Goal: Task Accomplishment & Management: Complete application form

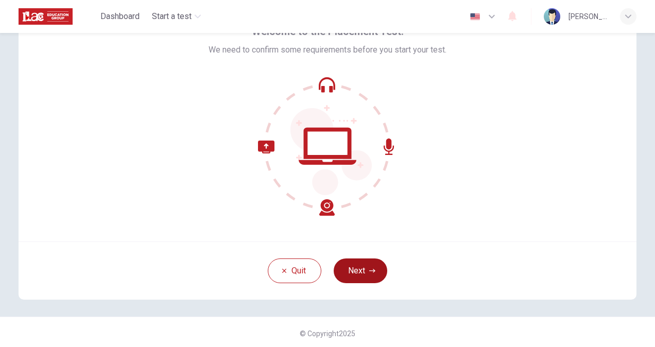
scroll to position [62, 0]
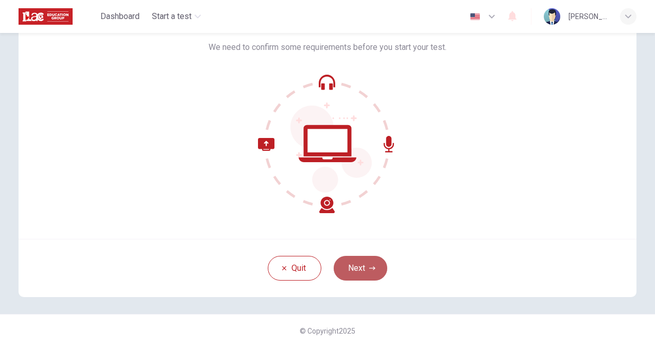
click at [359, 272] on button "Next" at bounding box center [361, 268] width 54 height 25
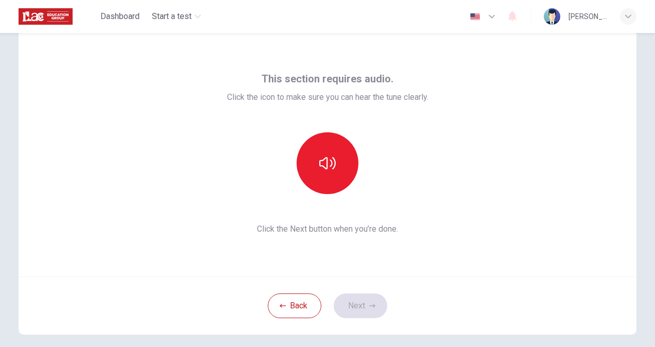
scroll to position [10, 0]
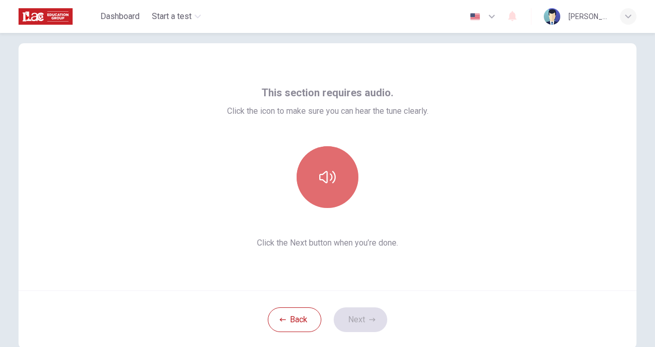
click at [327, 166] on button "button" at bounding box center [328, 177] width 62 height 62
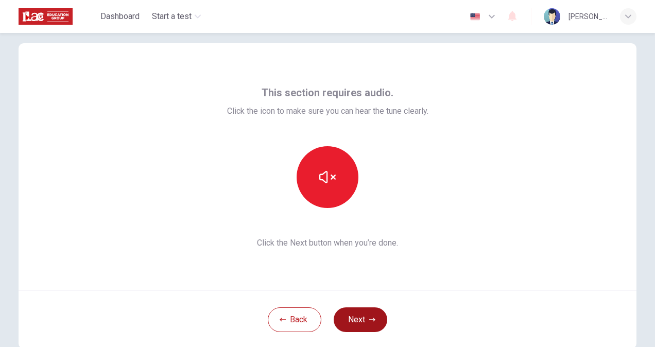
click at [368, 323] on button "Next" at bounding box center [361, 320] width 54 height 25
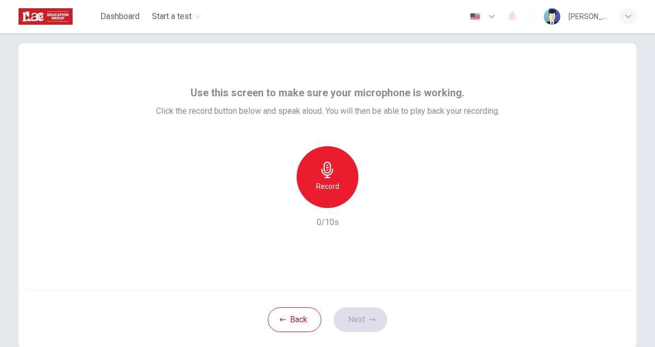
click at [327, 179] on div "Record" at bounding box center [328, 177] width 62 height 62
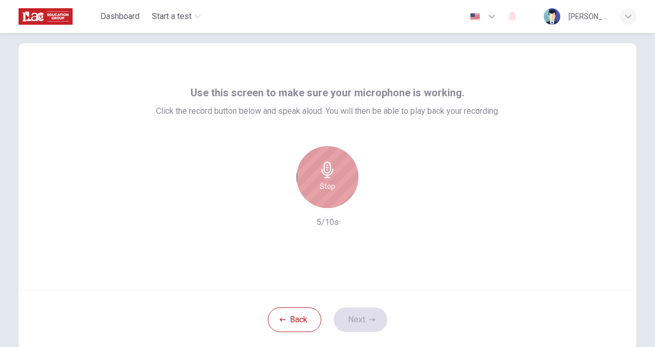
click at [320, 185] on h6 "Stop" at bounding box center [327, 186] width 15 height 12
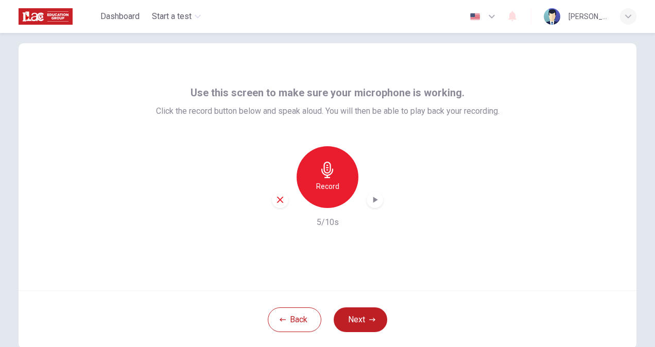
click at [374, 200] on icon "button" at bounding box center [376, 200] width 5 height 6
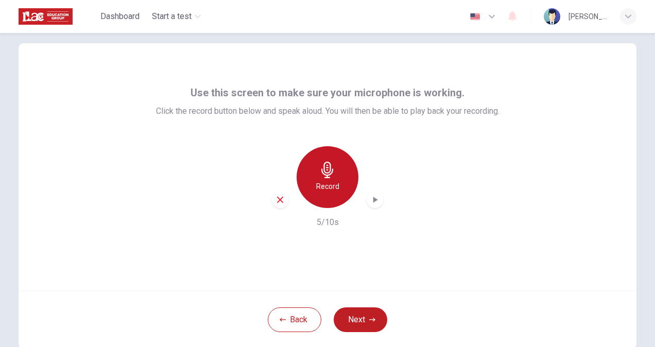
click at [326, 182] on h6 "Record" at bounding box center [327, 186] width 23 height 12
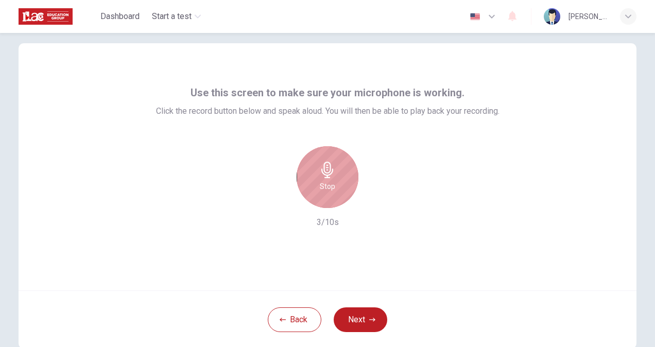
click at [326, 185] on h6 "Stop" at bounding box center [327, 186] width 15 height 12
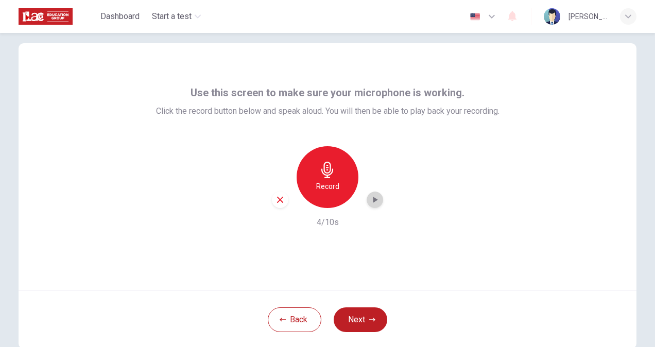
click at [370, 200] on icon "button" at bounding box center [375, 200] width 10 height 10
click at [374, 200] on icon "button" at bounding box center [376, 200] width 5 height 6
click at [372, 204] on icon "button" at bounding box center [375, 200] width 10 height 10
click at [316, 189] on h6 "Record" at bounding box center [327, 186] width 23 height 12
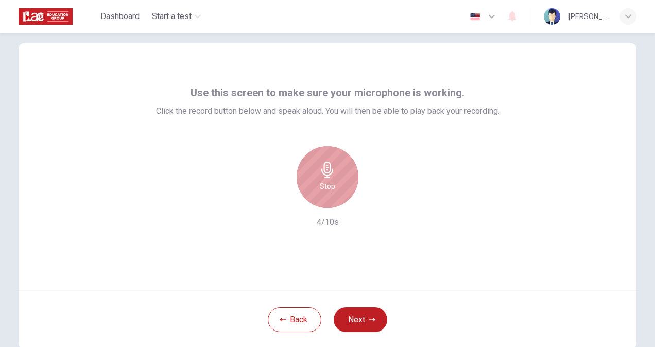
click at [323, 192] on h6 "Stop" at bounding box center [327, 186] width 15 height 12
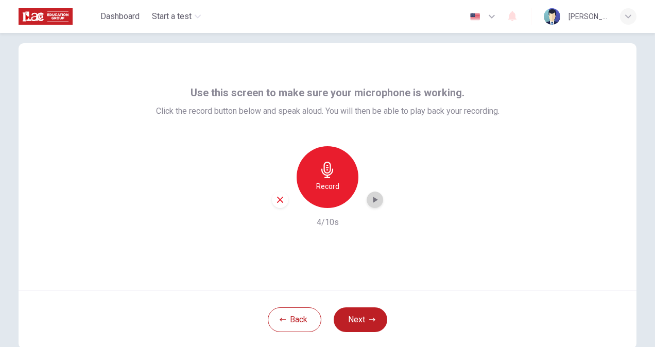
click at [374, 201] on icon "button" at bounding box center [376, 200] width 5 height 6
click at [362, 324] on button "Next" at bounding box center [361, 320] width 54 height 25
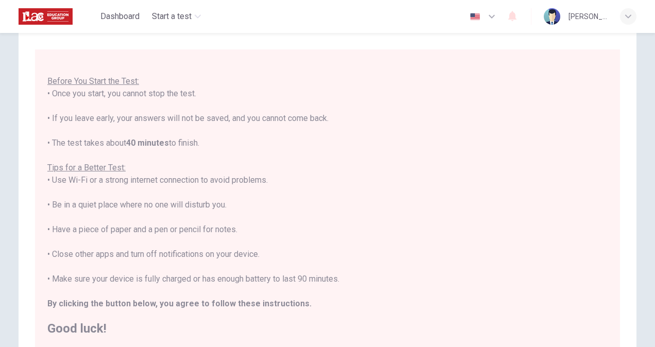
scroll to position [113, 0]
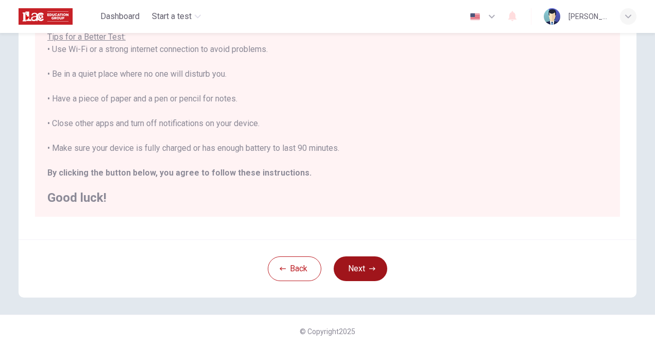
click at [369, 267] on icon "button" at bounding box center [372, 269] width 6 height 6
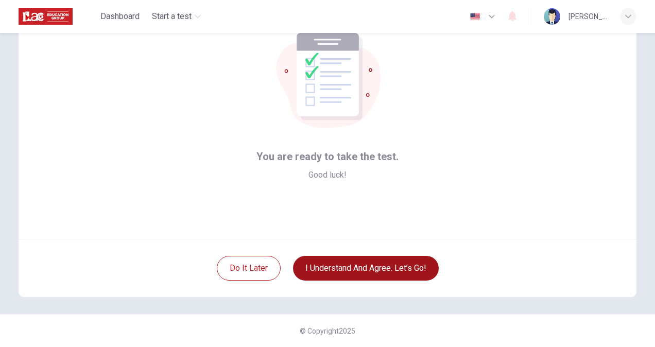
scroll to position [62, 0]
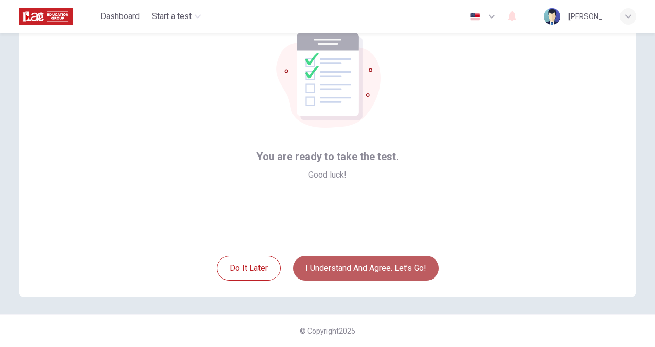
click at [344, 261] on button "I understand and agree. Let’s go!" at bounding box center [366, 268] width 146 height 25
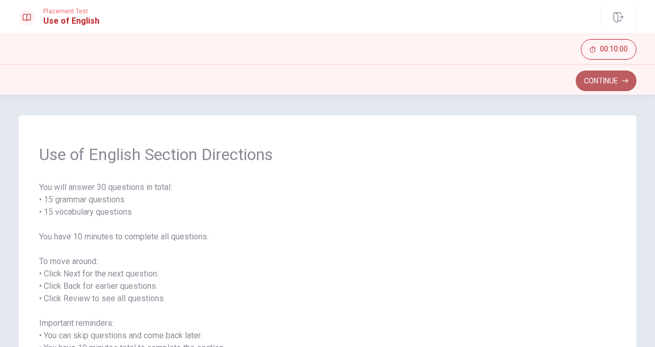
click at [607, 80] on button "Continue" at bounding box center [606, 81] width 61 height 21
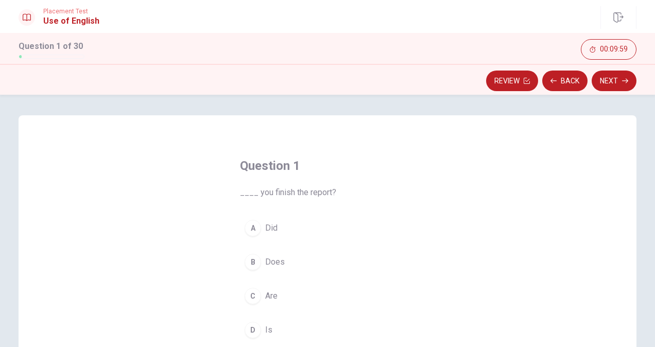
scroll to position [52, 0]
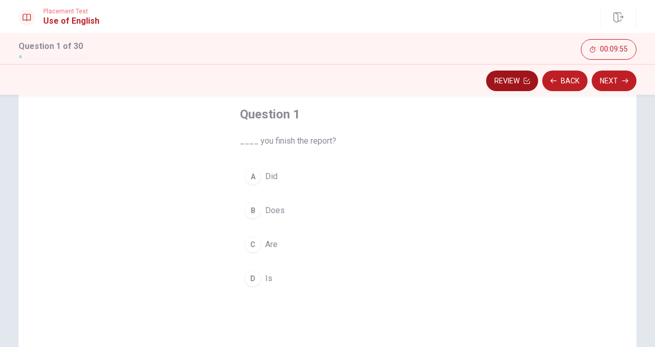
click at [514, 82] on button "Review" at bounding box center [512, 81] width 52 height 21
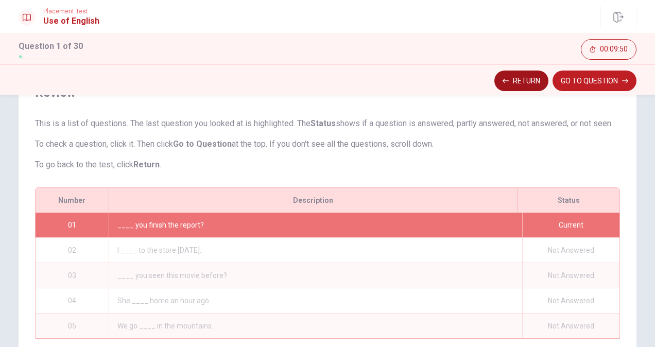
click at [530, 86] on button "Return" at bounding box center [522, 81] width 54 height 21
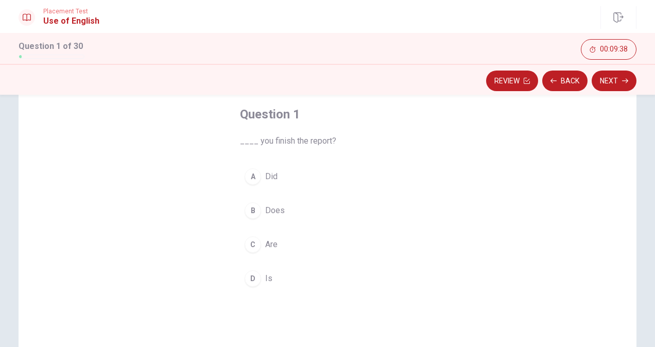
click at [251, 176] on div "A" at bounding box center [253, 176] width 16 height 16
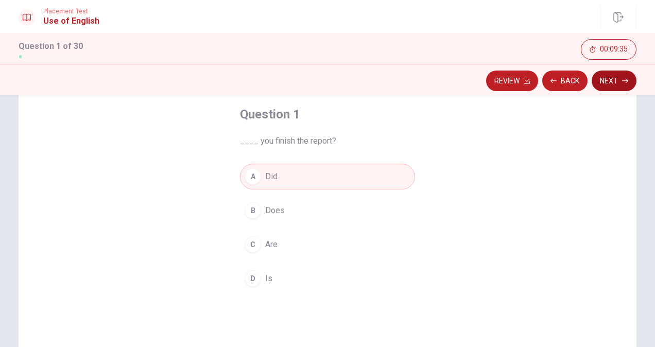
click at [625, 79] on icon "button" at bounding box center [625, 81] width 6 height 6
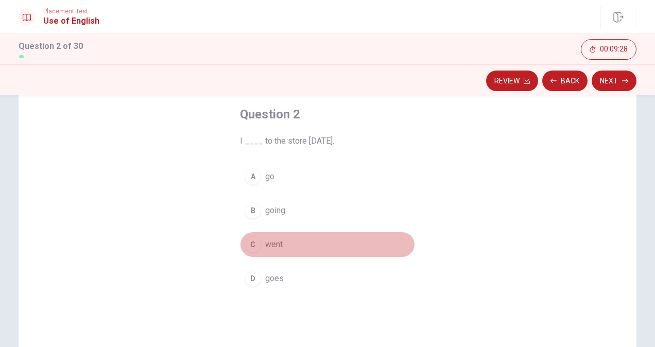
click at [255, 246] on div "C" at bounding box center [253, 244] width 16 height 16
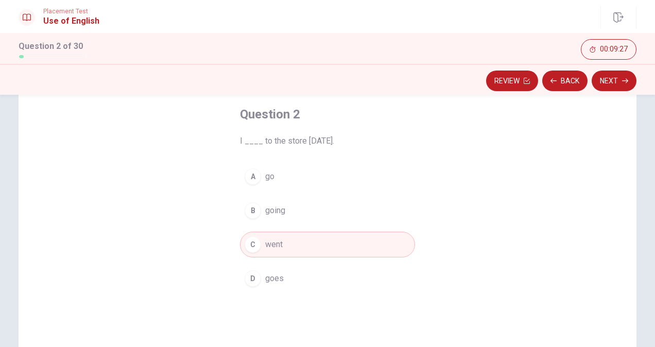
click at [613, 77] on button "Next" at bounding box center [614, 81] width 45 height 21
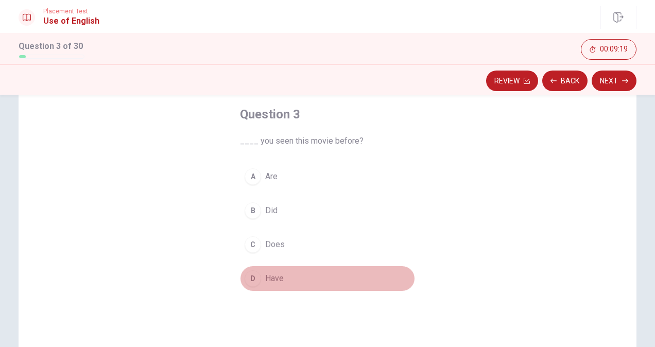
click at [252, 280] on div "D" at bounding box center [253, 278] width 16 height 16
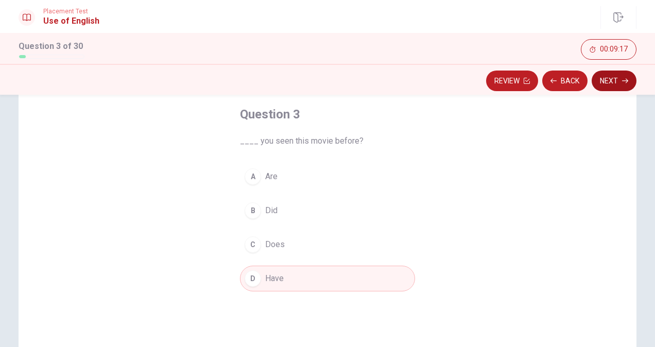
click at [607, 80] on button "Next" at bounding box center [614, 81] width 45 height 21
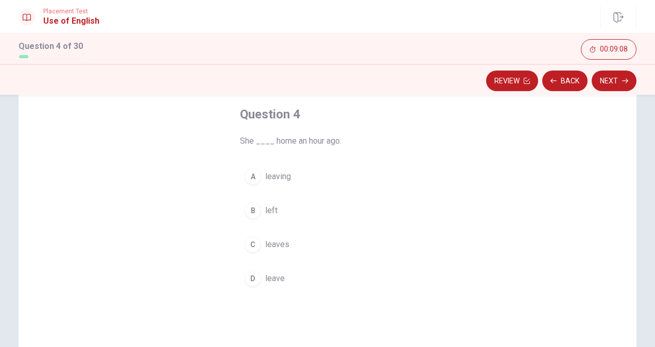
click at [252, 214] on div "B" at bounding box center [253, 210] width 16 height 16
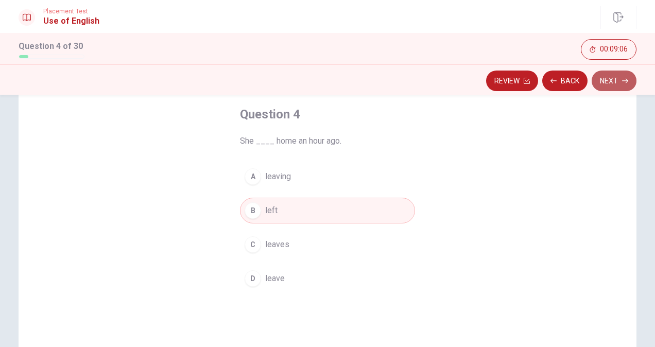
click at [615, 81] on button "Next" at bounding box center [614, 81] width 45 height 21
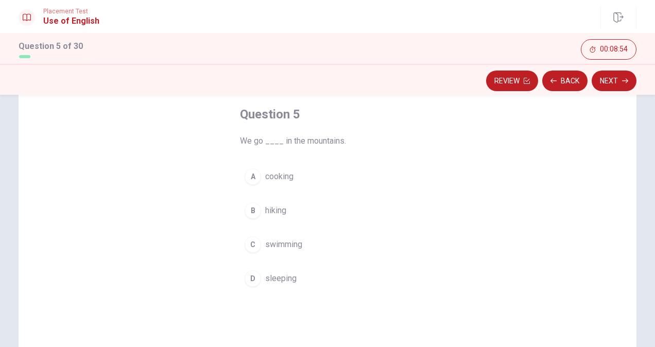
click at [248, 212] on div "B" at bounding box center [253, 210] width 16 height 16
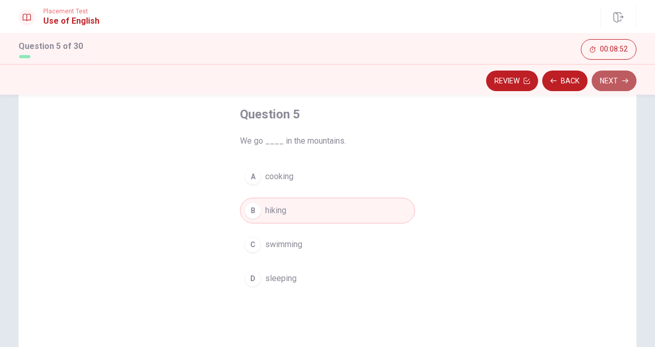
click at [608, 82] on button "Next" at bounding box center [614, 81] width 45 height 21
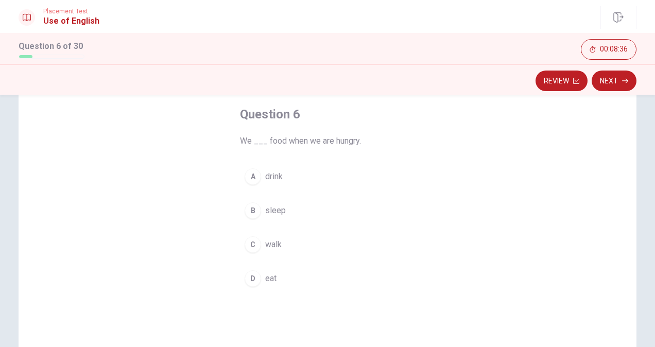
click at [249, 278] on div "D" at bounding box center [253, 278] width 16 height 16
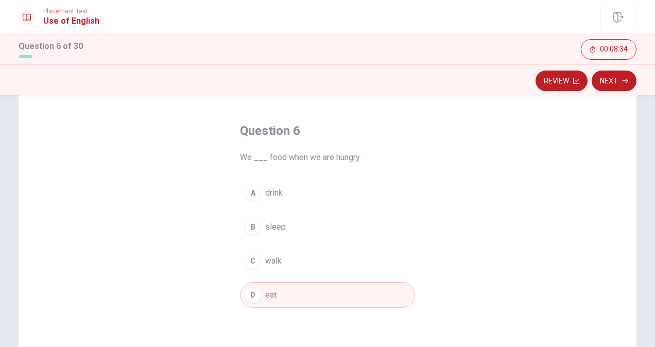
scroll to position [0, 0]
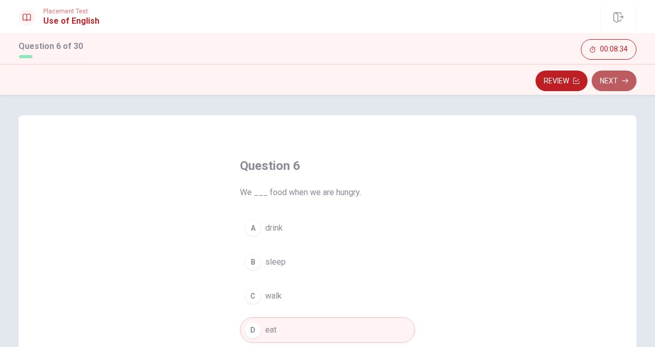
click at [614, 78] on button "Next" at bounding box center [614, 81] width 45 height 21
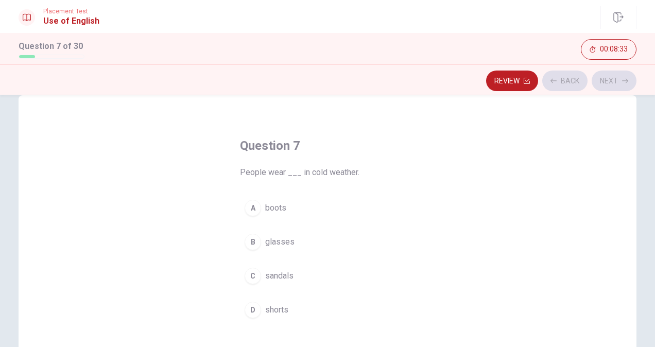
scroll to position [52, 0]
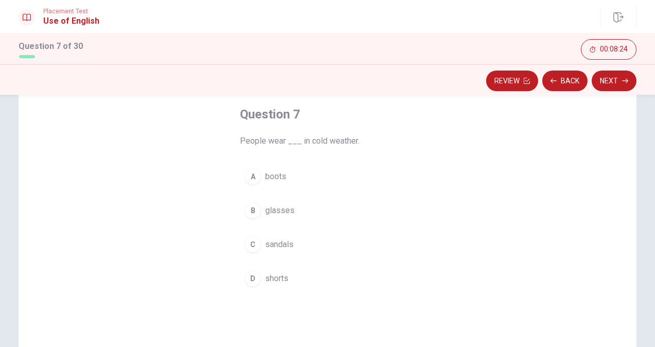
click at [251, 177] on div "A" at bounding box center [253, 176] width 16 height 16
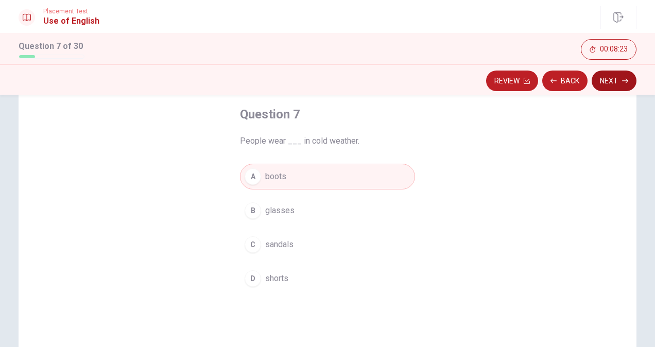
click at [614, 80] on button "Next" at bounding box center [614, 81] width 45 height 21
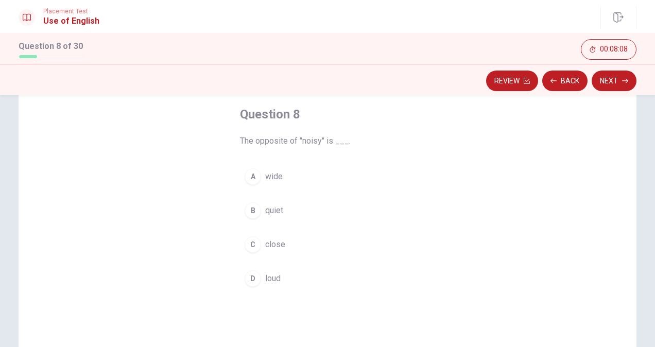
click at [247, 281] on div "D" at bounding box center [253, 278] width 16 height 16
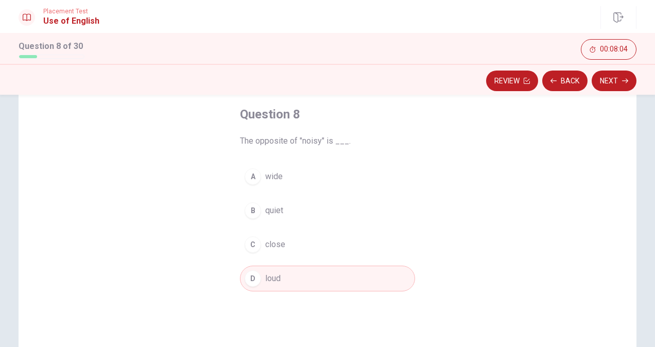
click at [253, 250] on div "C" at bounding box center [253, 244] width 16 height 16
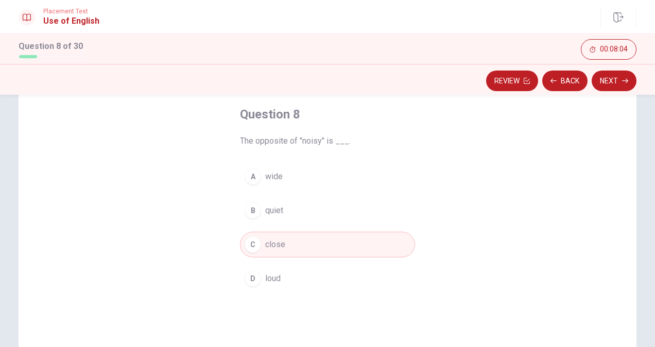
click at [249, 274] on div "D" at bounding box center [253, 278] width 16 height 16
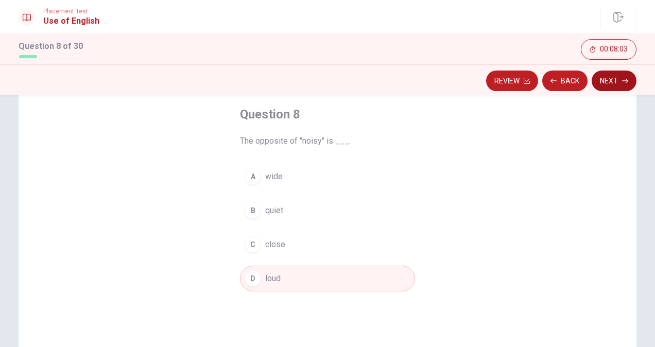
click at [606, 83] on button "Next" at bounding box center [614, 81] width 45 height 21
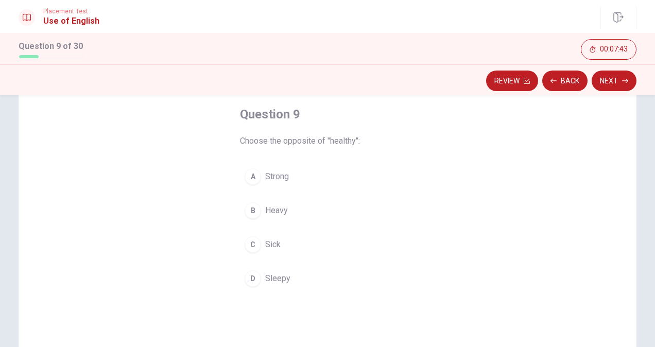
click at [250, 180] on div "A" at bounding box center [253, 176] width 16 height 16
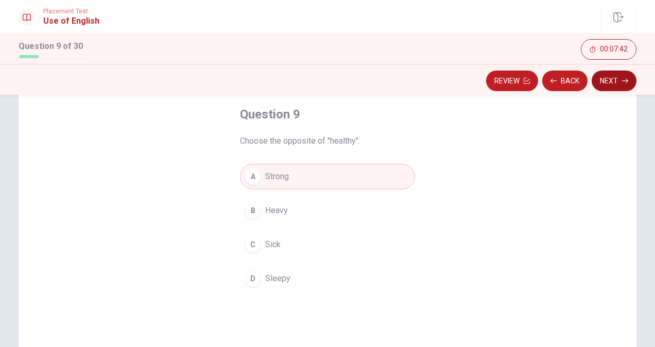
click at [606, 82] on button "Next" at bounding box center [614, 81] width 45 height 21
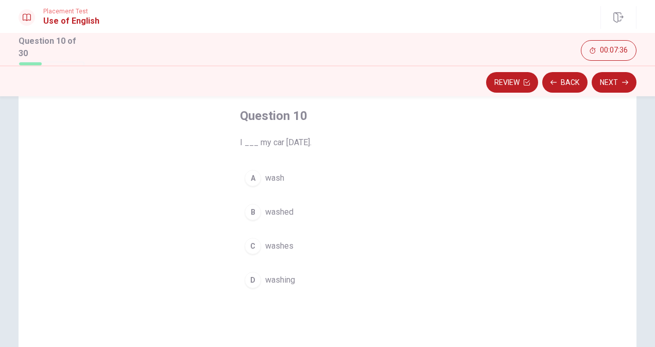
click at [255, 210] on div "B" at bounding box center [253, 212] width 16 height 16
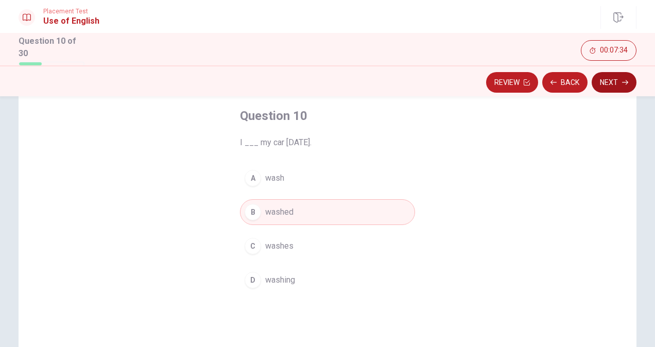
click at [608, 82] on button "Next" at bounding box center [614, 82] width 45 height 21
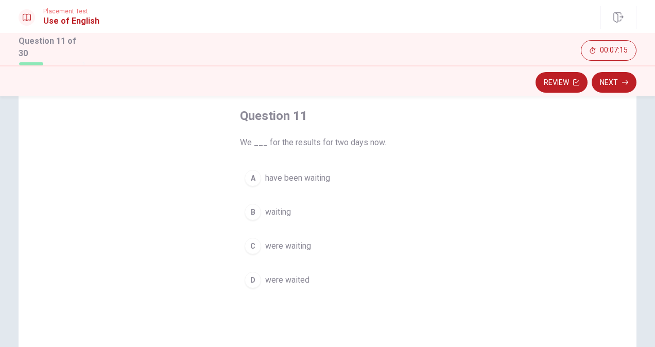
click at [250, 176] on div "A" at bounding box center [253, 178] width 16 height 16
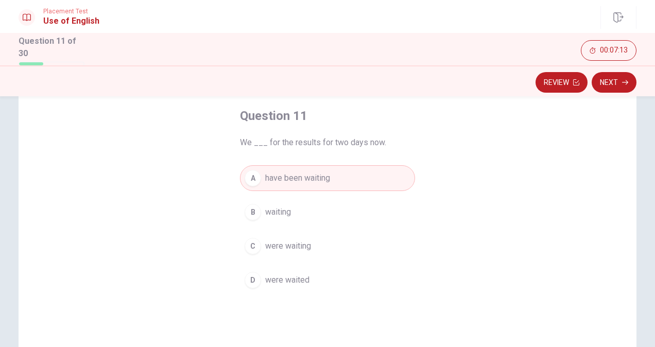
click at [618, 81] on button "Next" at bounding box center [614, 82] width 45 height 21
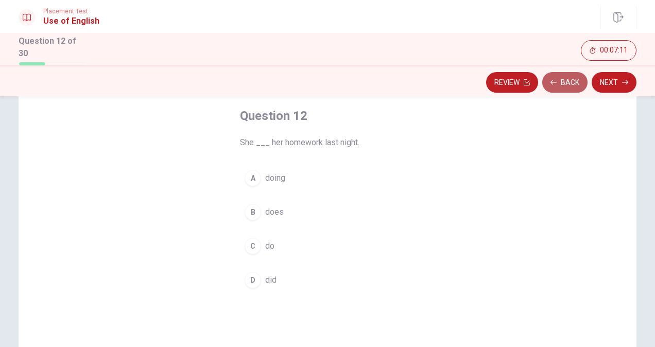
click at [561, 78] on button "Back" at bounding box center [565, 82] width 45 height 21
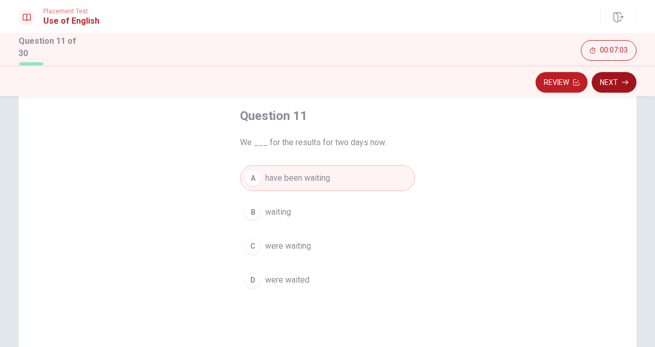
click at [615, 84] on button "Next" at bounding box center [614, 82] width 45 height 21
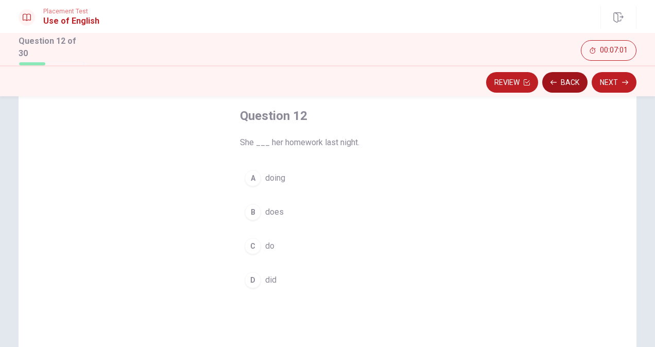
click at [555, 85] on button "Back" at bounding box center [565, 82] width 45 height 21
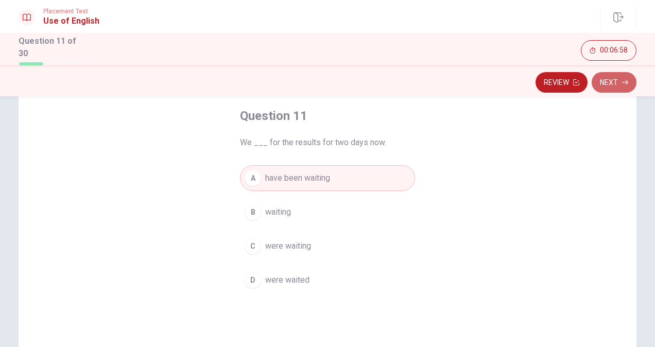
click at [611, 87] on button "Next" at bounding box center [614, 82] width 45 height 21
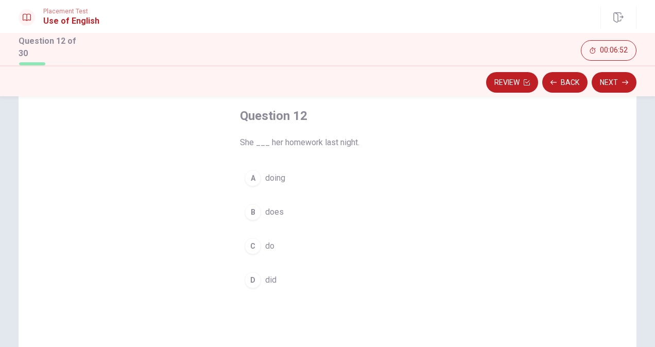
click at [249, 281] on div "D" at bounding box center [253, 280] width 16 height 16
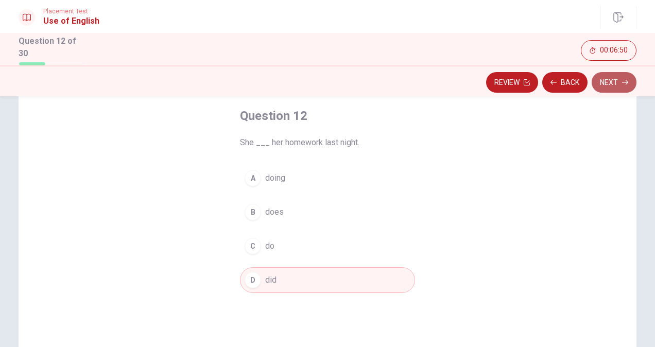
click at [614, 83] on button "Next" at bounding box center [614, 82] width 45 height 21
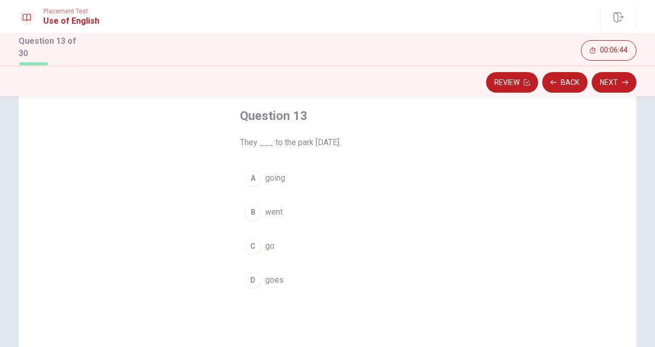
click at [255, 212] on div "B" at bounding box center [253, 212] width 16 height 16
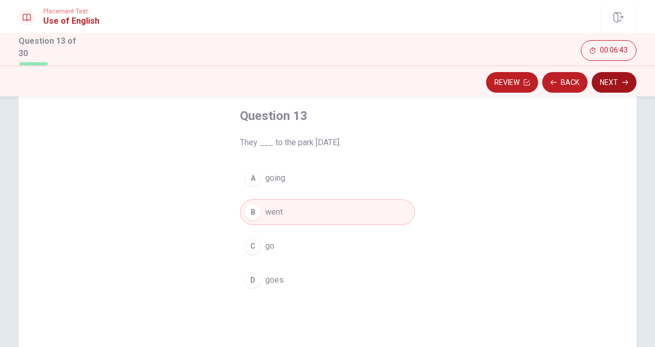
click at [621, 77] on button "Next" at bounding box center [614, 82] width 45 height 21
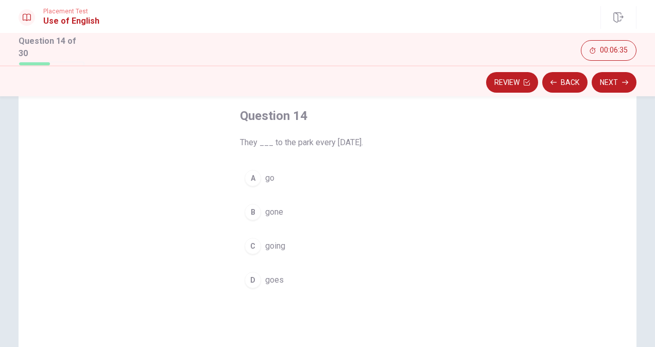
click at [251, 171] on div "A" at bounding box center [253, 178] width 16 height 16
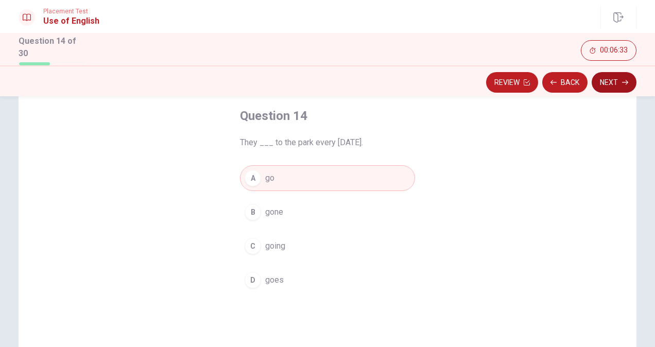
click at [608, 87] on button "Next" at bounding box center [614, 82] width 45 height 21
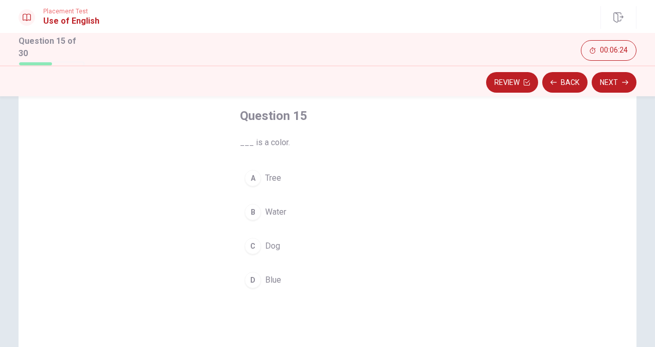
click at [250, 275] on div "D" at bounding box center [253, 280] width 16 height 16
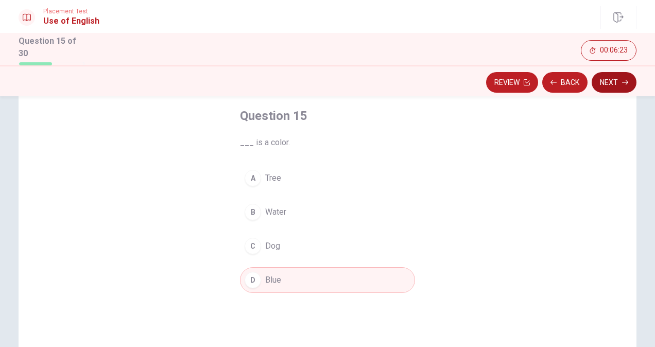
click at [600, 81] on button "Next" at bounding box center [614, 82] width 45 height 21
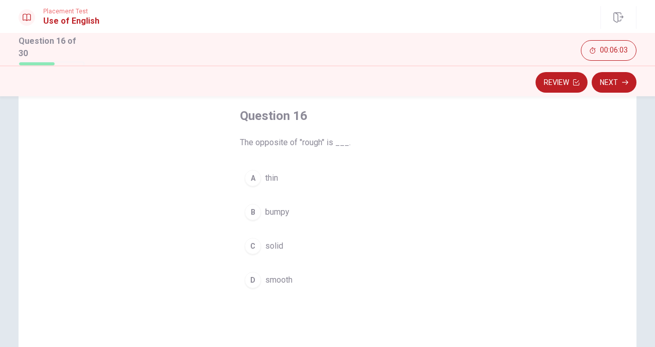
click at [250, 248] on div "C" at bounding box center [253, 246] width 16 height 16
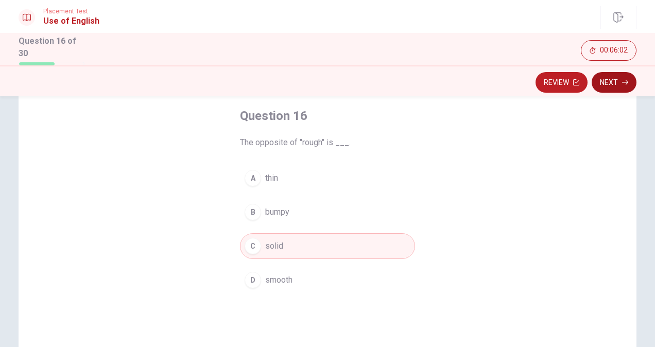
click at [604, 82] on button "Next" at bounding box center [614, 82] width 45 height 21
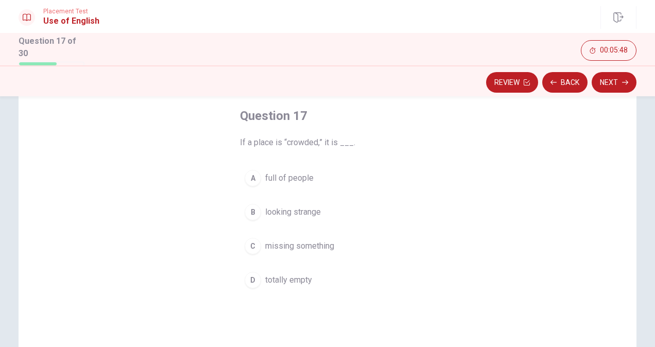
click at [248, 175] on div "A" at bounding box center [253, 178] width 16 height 16
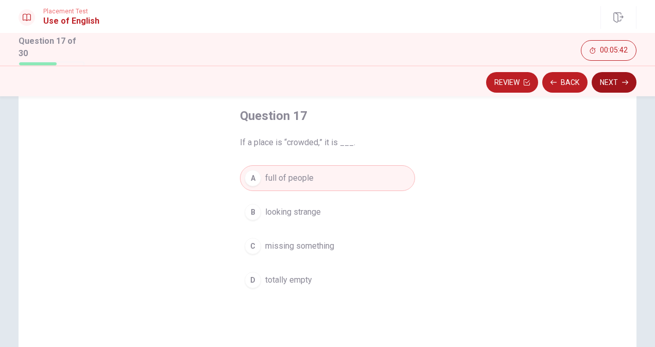
click at [601, 77] on button "Next" at bounding box center [614, 82] width 45 height 21
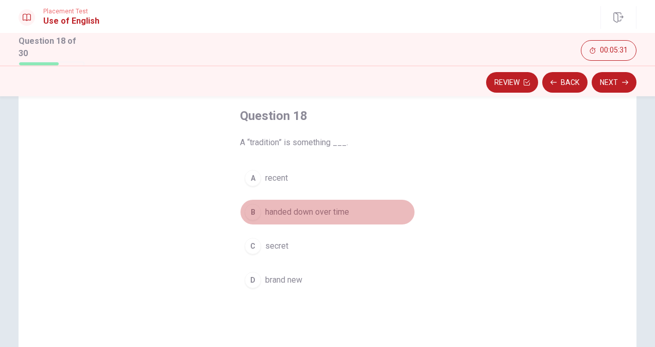
click at [254, 210] on div "B" at bounding box center [253, 212] width 16 height 16
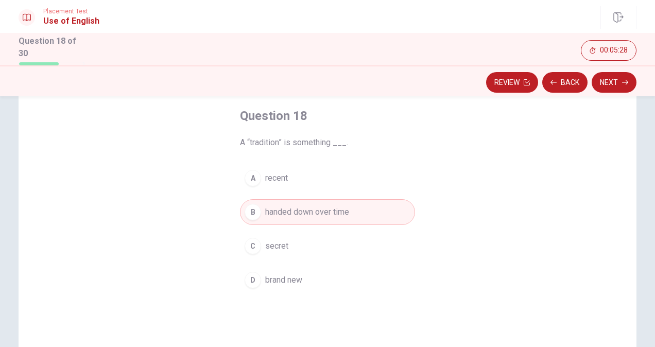
click at [620, 87] on button "Next" at bounding box center [614, 82] width 45 height 21
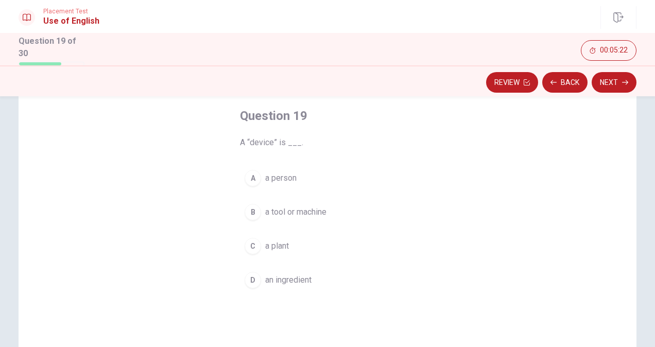
click at [249, 211] on div "B" at bounding box center [253, 212] width 16 height 16
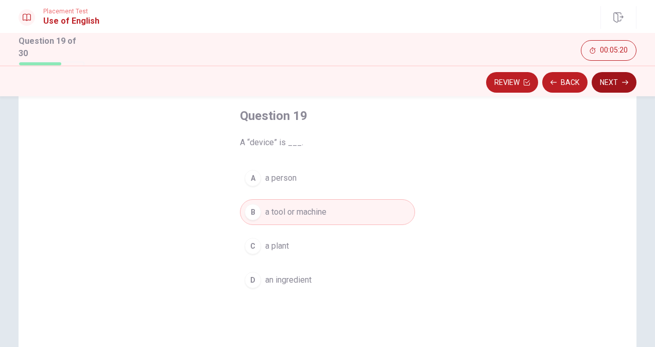
click at [613, 83] on button "Next" at bounding box center [614, 82] width 45 height 21
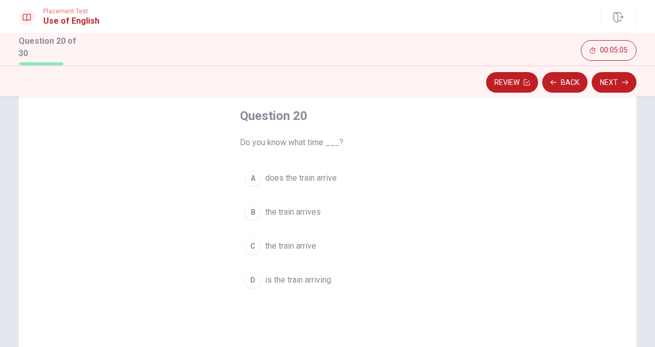
click at [251, 247] on div "C" at bounding box center [253, 246] width 16 height 16
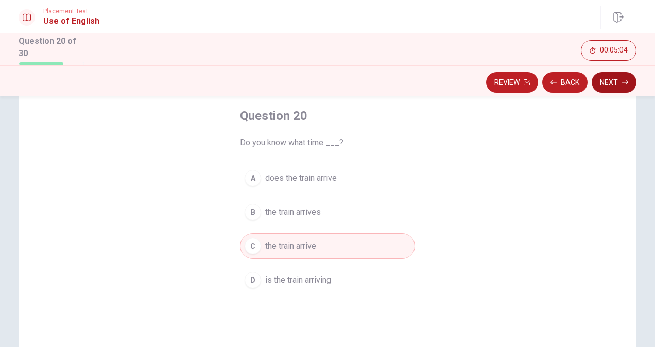
click at [609, 80] on button "Next" at bounding box center [614, 82] width 45 height 21
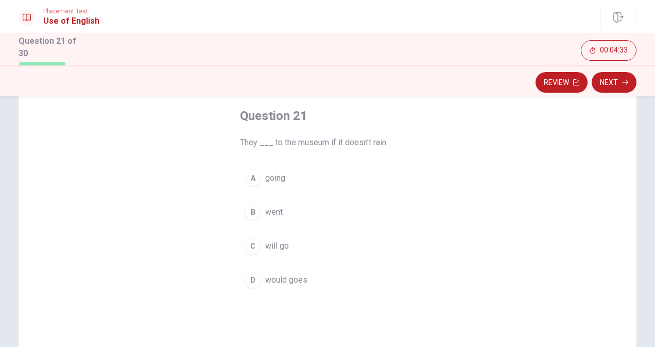
click at [247, 243] on div "C" at bounding box center [253, 246] width 16 height 16
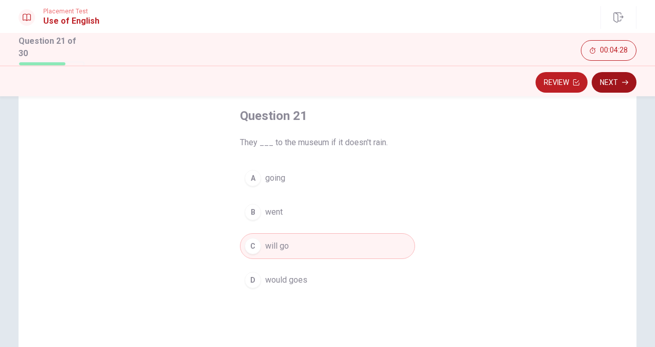
click at [614, 78] on button "Next" at bounding box center [614, 82] width 45 height 21
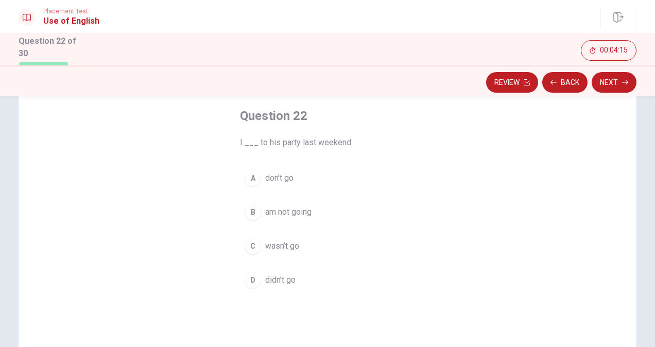
click at [249, 279] on div "D" at bounding box center [253, 280] width 16 height 16
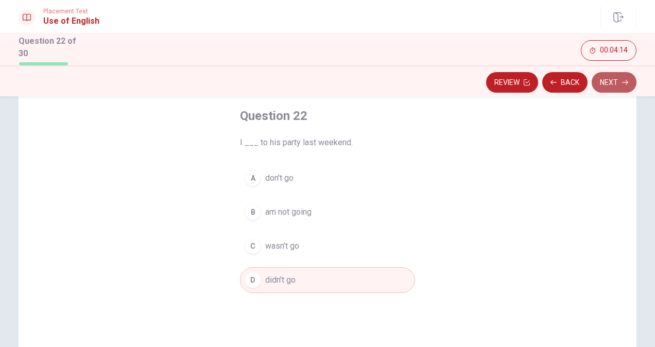
click at [619, 86] on button "Next" at bounding box center [614, 82] width 45 height 21
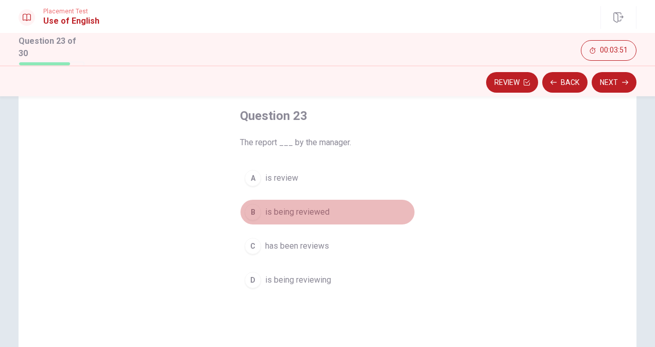
click at [249, 211] on div "B" at bounding box center [253, 212] width 16 height 16
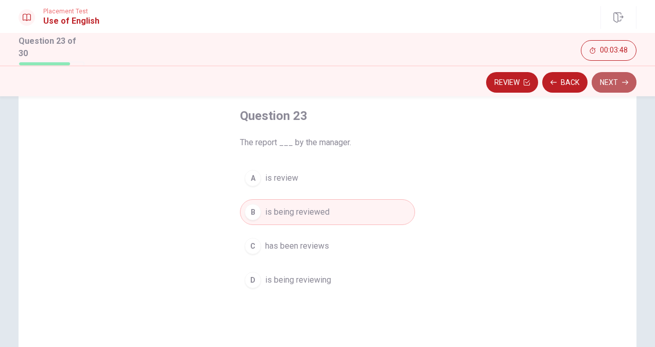
click at [608, 81] on button "Next" at bounding box center [614, 82] width 45 height 21
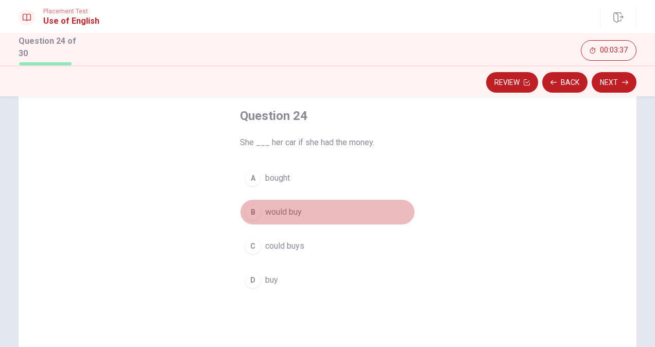
click at [248, 212] on div "B" at bounding box center [253, 212] width 16 height 16
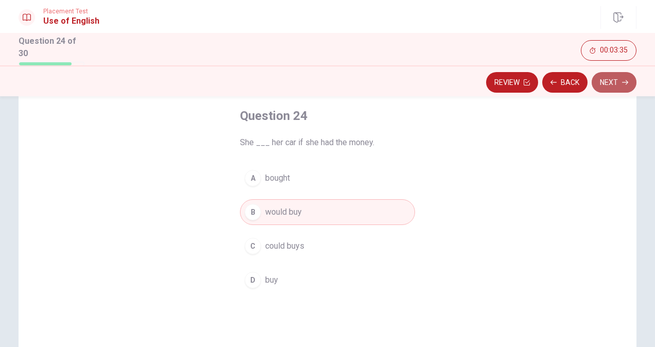
click at [610, 82] on button "Next" at bounding box center [614, 82] width 45 height 21
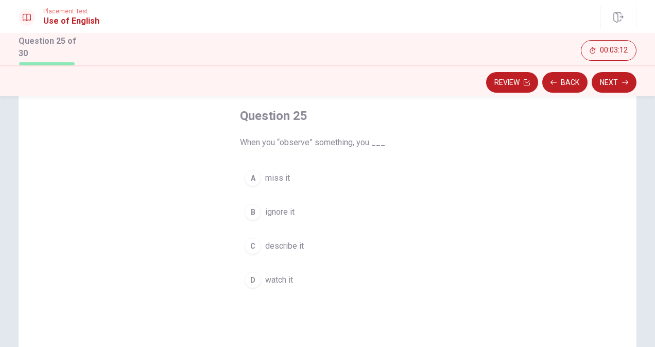
click at [246, 244] on div "C" at bounding box center [253, 246] width 16 height 16
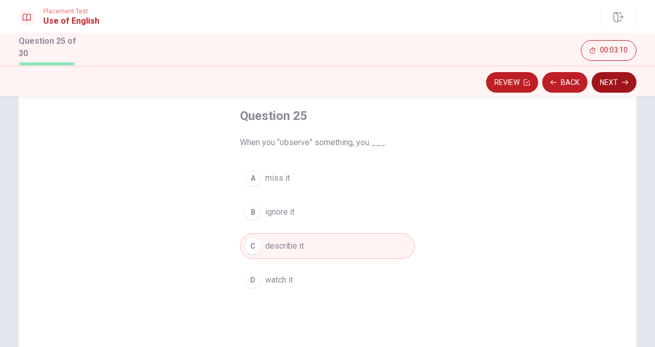
click at [610, 85] on button "Next" at bounding box center [614, 82] width 45 height 21
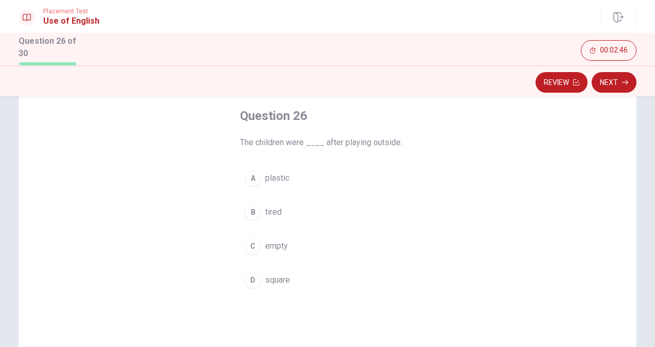
click at [248, 213] on div "B" at bounding box center [253, 212] width 16 height 16
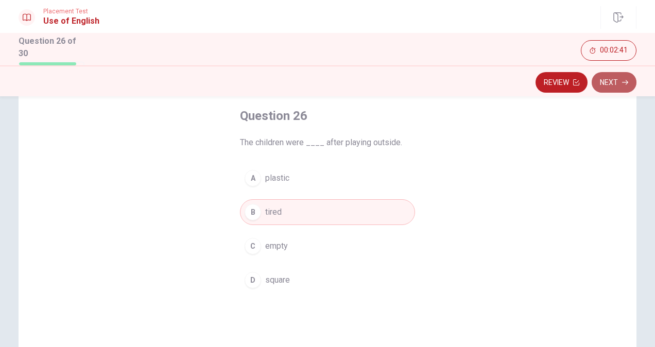
click at [622, 80] on icon "button" at bounding box center [625, 82] width 6 height 6
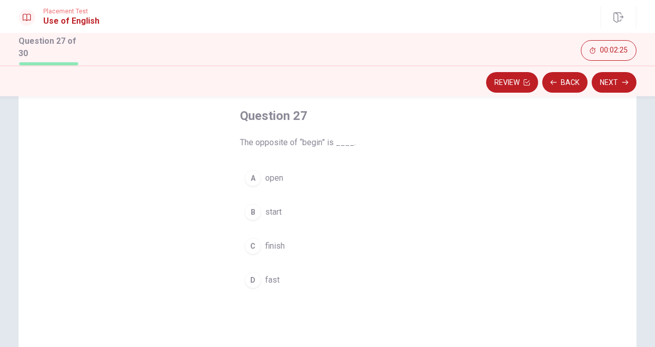
click at [252, 248] on div "C" at bounding box center [253, 246] width 16 height 16
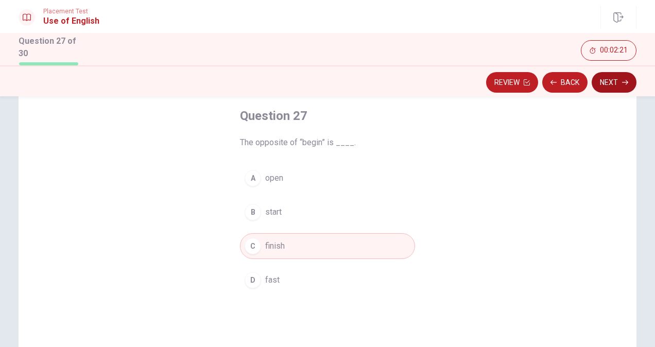
click at [612, 83] on button "Next" at bounding box center [614, 82] width 45 height 21
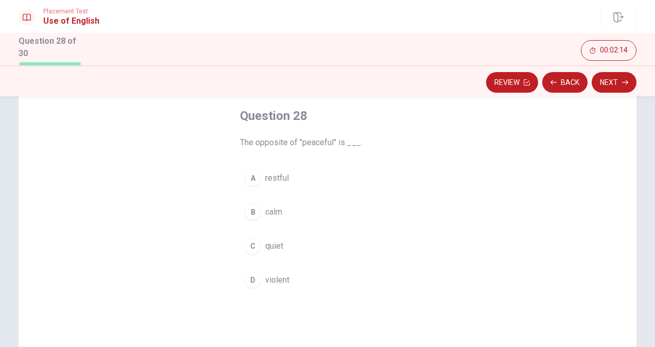
click at [250, 276] on div "D" at bounding box center [253, 280] width 16 height 16
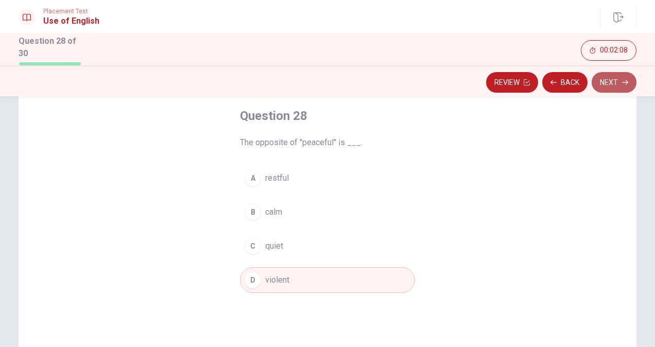
click at [609, 79] on button "Next" at bounding box center [614, 82] width 45 height 21
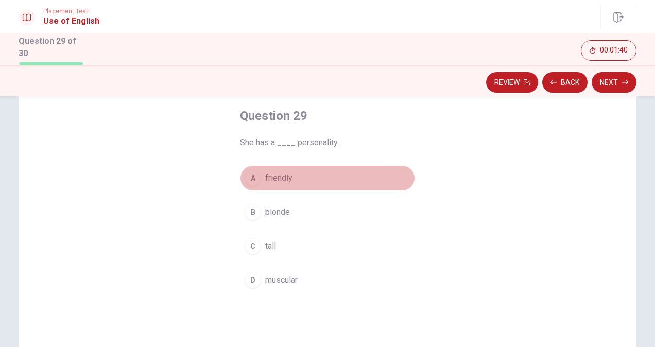
click at [246, 176] on div "A" at bounding box center [253, 178] width 16 height 16
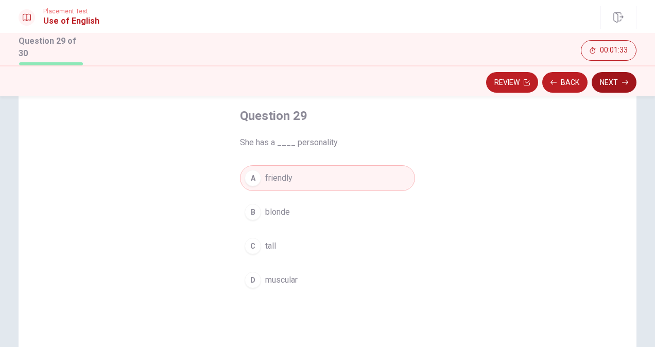
click at [599, 80] on button "Next" at bounding box center [614, 82] width 45 height 21
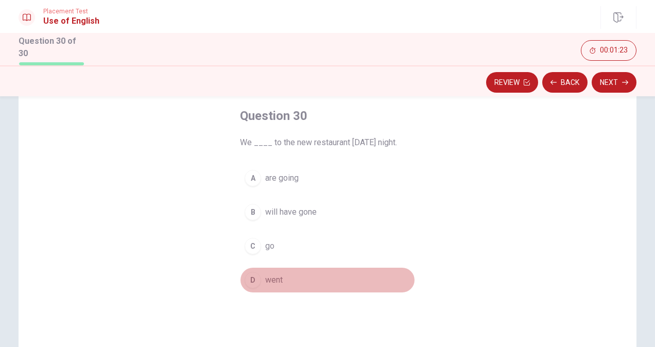
click at [247, 277] on div "D" at bounding box center [253, 280] width 16 height 16
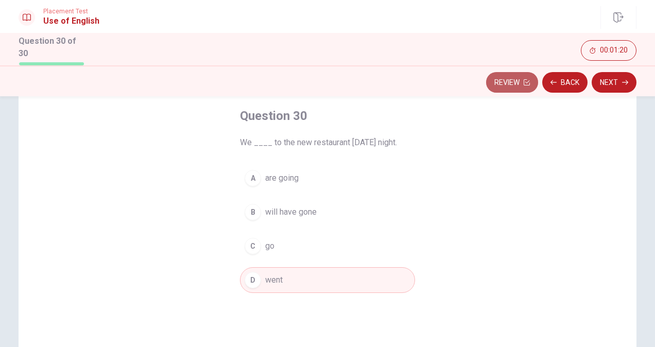
click at [519, 81] on button "Review" at bounding box center [512, 82] width 52 height 21
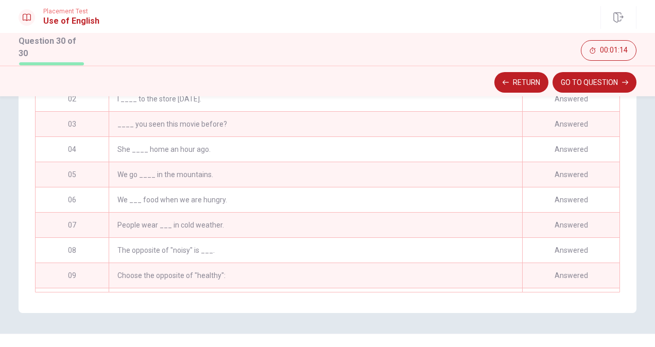
scroll to position [206, 0]
click at [179, 260] on div "The opposite of "noisy" is ___." at bounding box center [316, 248] width 414 height 25
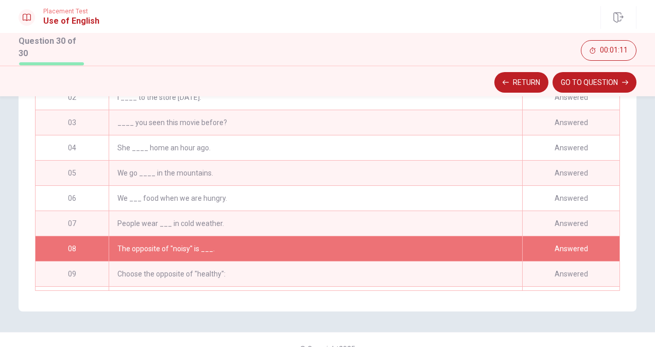
click at [548, 254] on div "Answered" at bounding box center [570, 248] width 97 height 25
drag, startPoint x: 74, startPoint y: 250, endPoint x: 64, endPoint y: 252, distance: 10.5
click at [64, 253] on div "08" at bounding box center [72, 248] width 73 height 25
click at [571, 83] on button "GO TO QUESTION" at bounding box center [595, 82] width 84 height 21
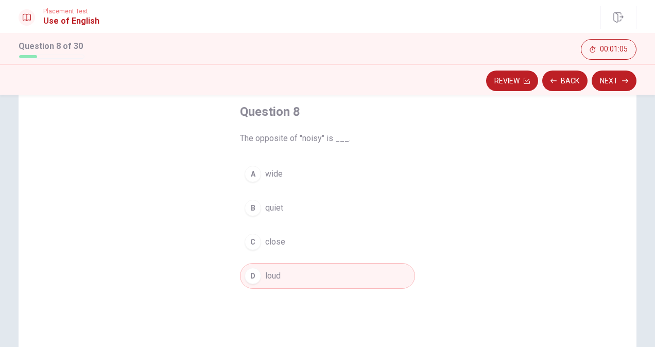
scroll to position [77, 0]
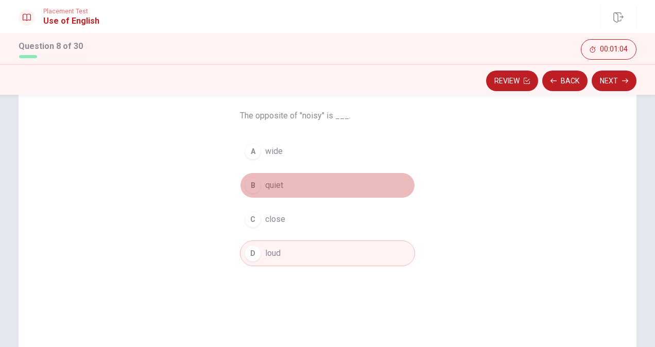
click at [251, 187] on div "B" at bounding box center [253, 185] width 16 height 16
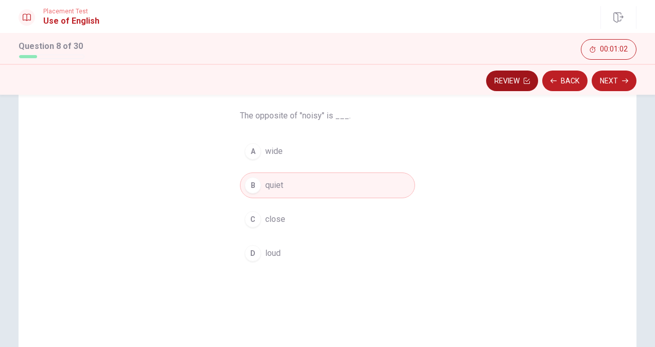
click at [503, 82] on button "Review" at bounding box center [512, 81] width 52 height 21
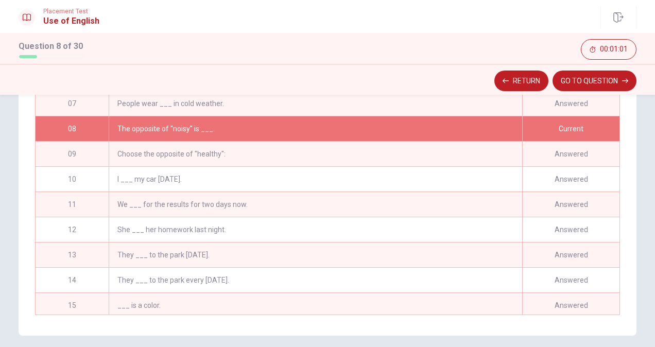
scroll to position [175, 0]
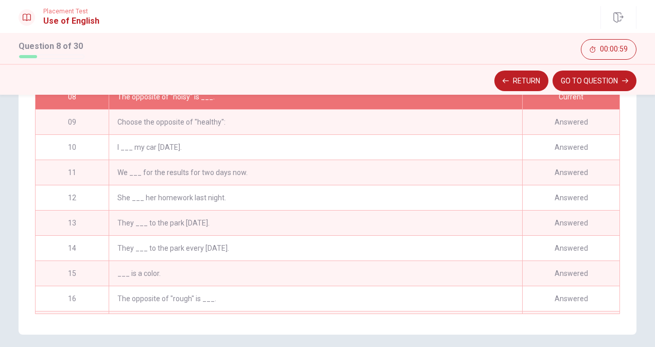
click at [186, 134] on div "Choose the opposite of "healthy":" at bounding box center [316, 122] width 414 height 25
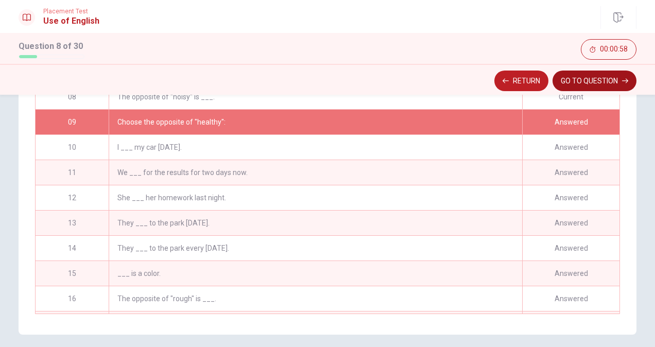
click at [580, 78] on button "GO TO QUESTION" at bounding box center [595, 81] width 84 height 21
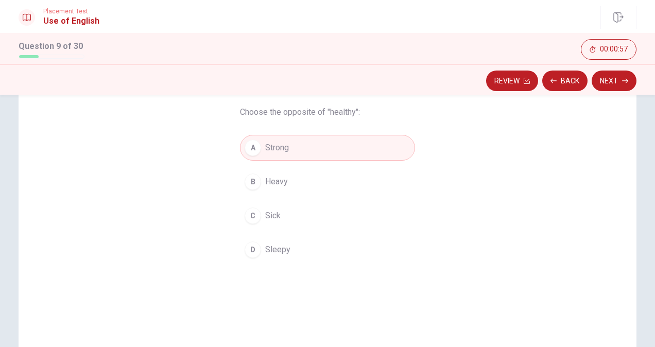
scroll to position [77, 0]
click at [251, 185] on div "B" at bounding box center [253, 185] width 16 height 16
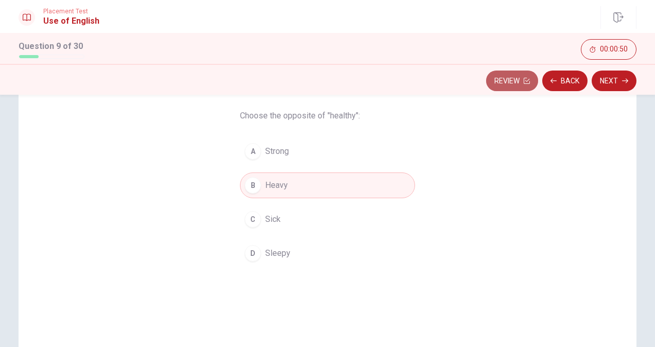
click at [509, 85] on button "Review" at bounding box center [512, 81] width 52 height 21
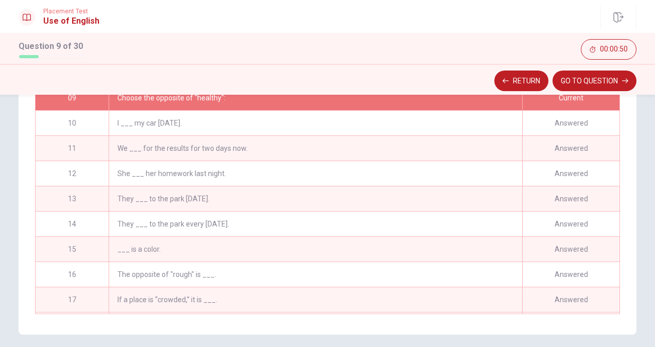
scroll to position [200, 0]
drag, startPoint x: 195, startPoint y: 286, endPoint x: 239, endPoint y: 274, distance: 46.0
click at [195, 286] on div "The opposite of "rough" is ___." at bounding box center [316, 274] width 414 height 25
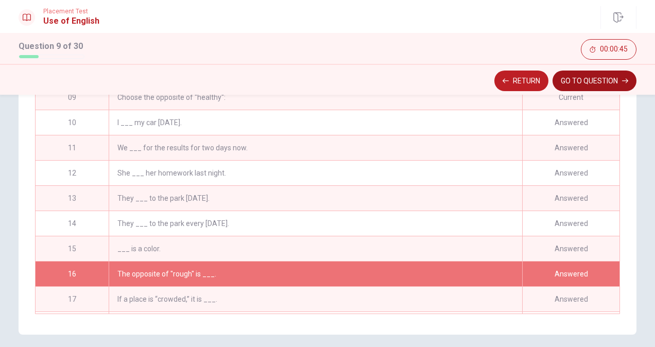
click at [579, 83] on button "GO TO QUESTION" at bounding box center [595, 81] width 84 height 21
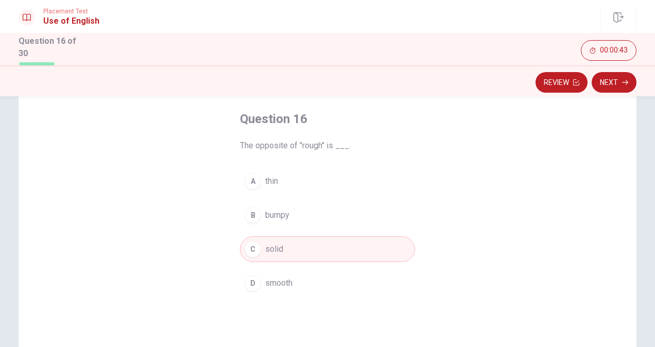
scroll to position [25, 0]
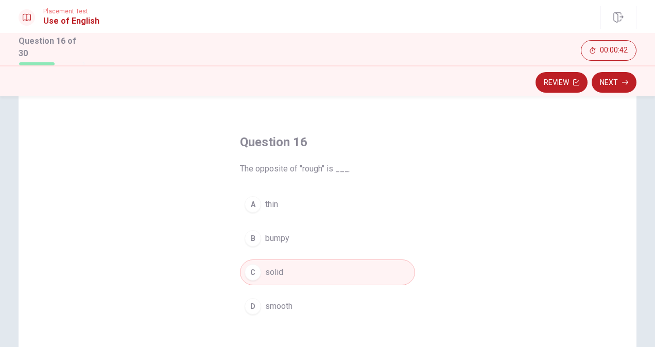
click at [249, 207] on div "A" at bounding box center [253, 204] width 16 height 16
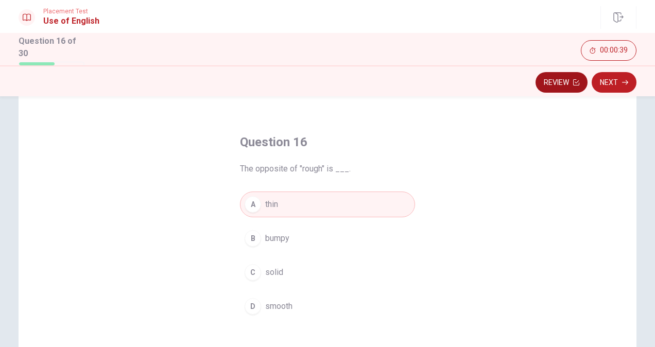
click at [553, 82] on button "Review" at bounding box center [562, 82] width 52 height 21
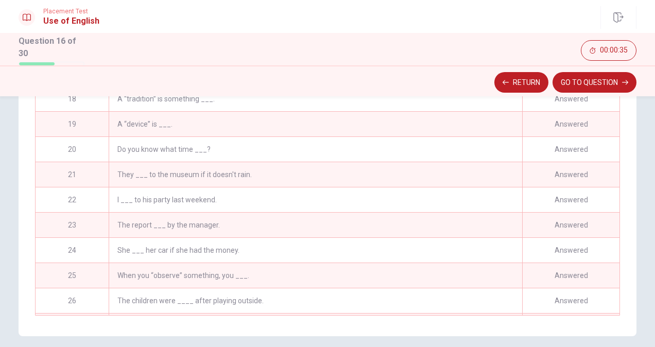
scroll to position [0, 0]
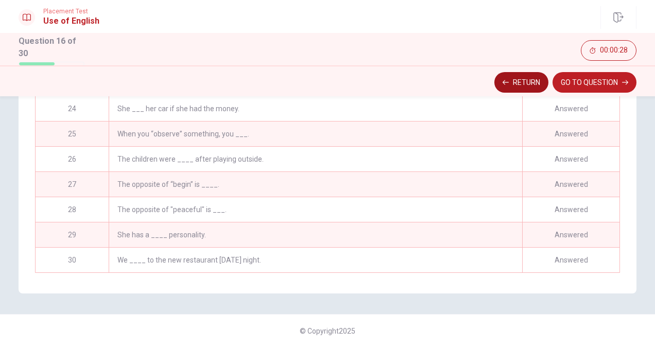
click at [527, 82] on button "Return" at bounding box center [522, 82] width 54 height 21
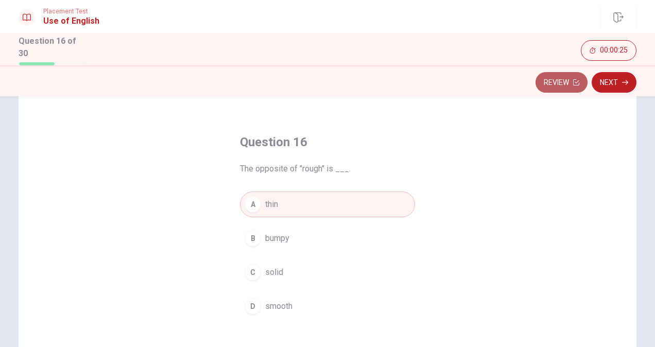
click at [566, 81] on button "Review" at bounding box center [562, 82] width 52 height 21
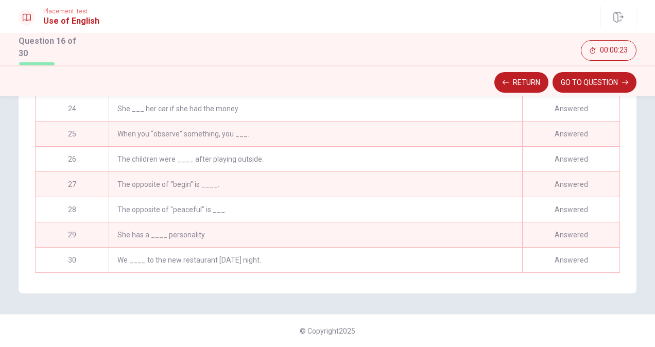
click at [153, 253] on div "We ____ to the new restaurant [DATE] night." at bounding box center [316, 260] width 414 height 25
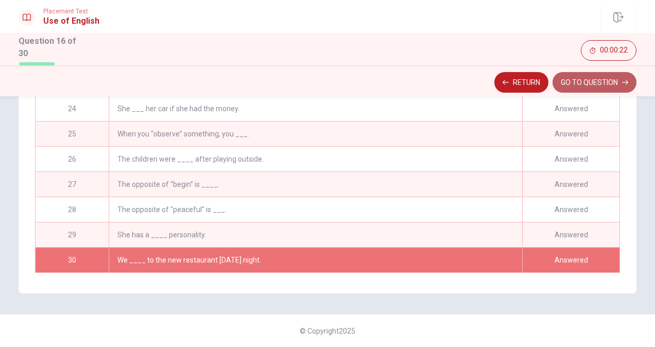
click at [574, 83] on button "GO TO QUESTION" at bounding box center [595, 82] width 84 height 21
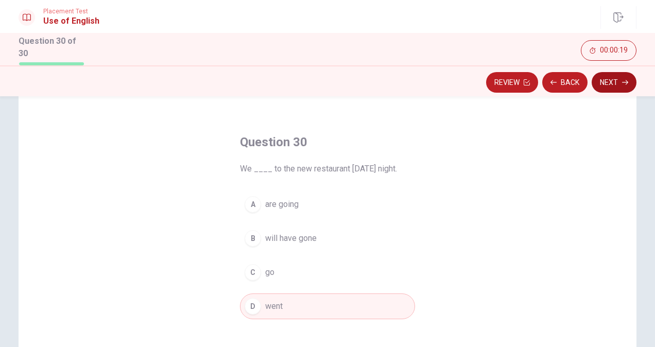
click at [613, 82] on button "Next" at bounding box center [614, 82] width 45 height 21
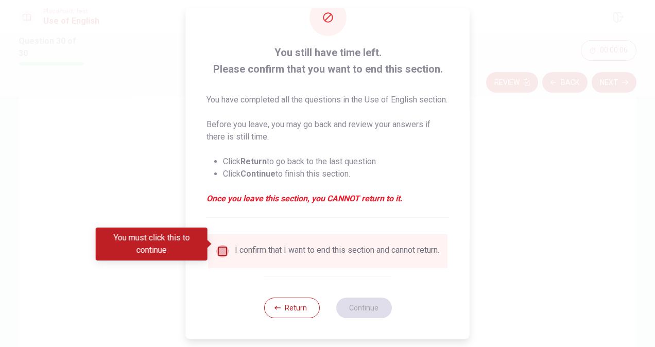
click at [219, 245] on input "You must click this to continue" at bounding box center [222, 251] width 12 height 12
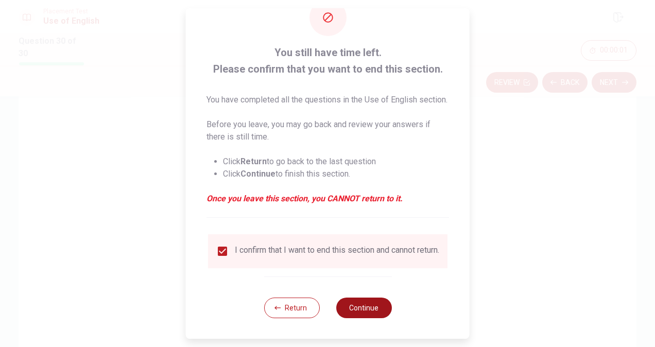
click at [355, 307] on button "Continue" at bounding box center [364, 308] width 56 height 21
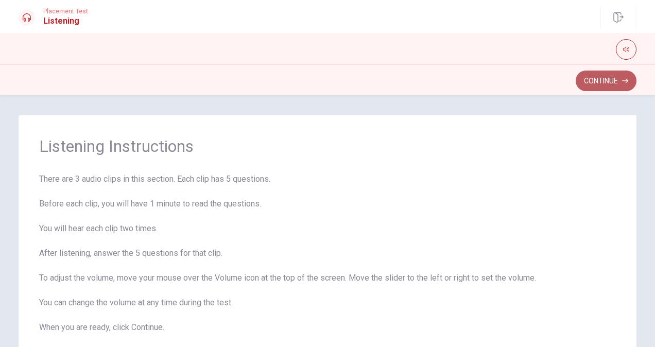
click at [592, 78] on button "Continue" at bounding box center [606, 81] width 61 height 21
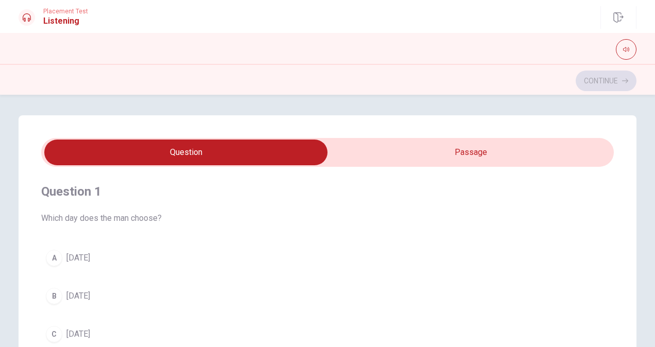
type input "28"
click at [400, 146] on input "checkbox" at bounding box center [185, 153] width 859 height 26
checkbox input "true"
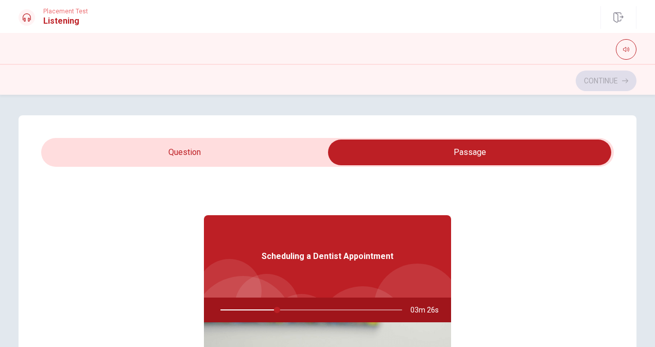
type input "32"
click at [163, 150] on input "checkbox" at bounding box center [469, 153] width 859 height 26
checkbox input "false"
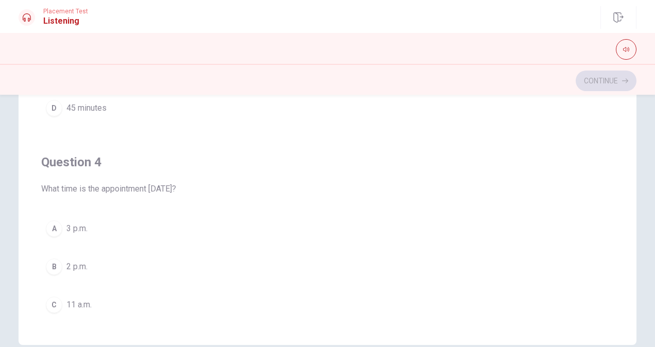
scroll to position [621, 0]
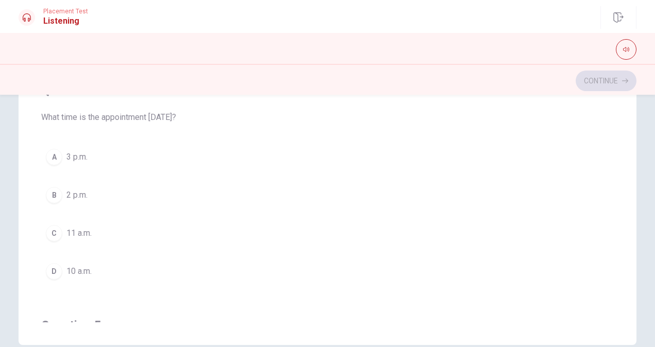
click at [54, 151] on div "A" at bounding box center [54, 157] width 16 height 16
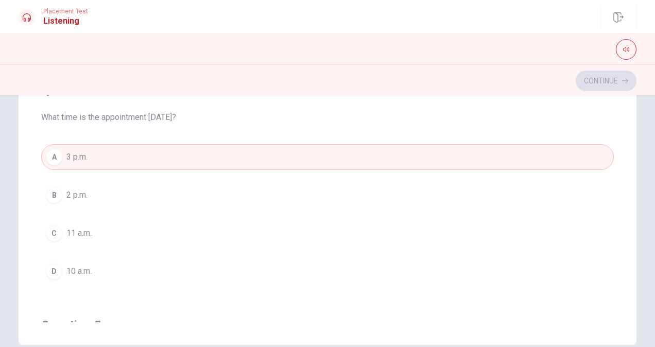
scroll to position [827, 0]
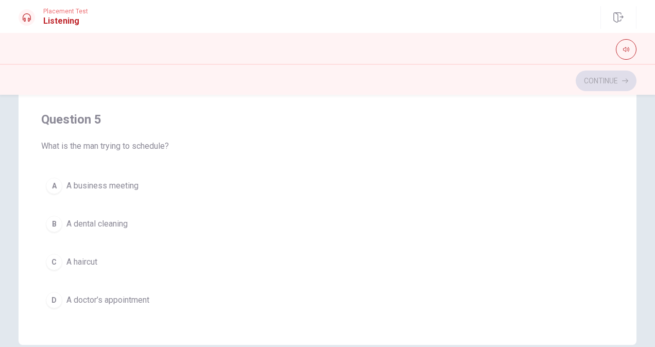
click at [52, 220] on div "B" at bounding box center [54, 224] width 16 height 16
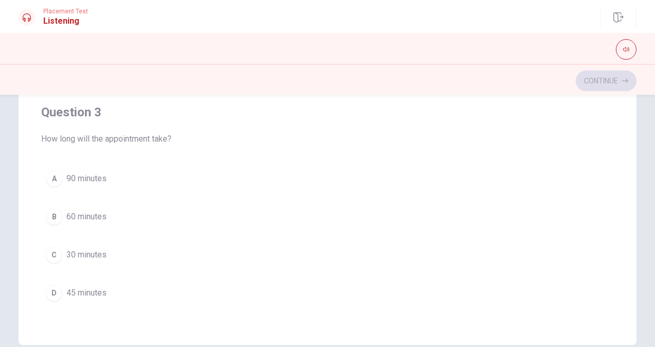
scroll to position [364, 0]
click at [50, 289] on div "D" at bounding box center [54, 294] width 16 height 16
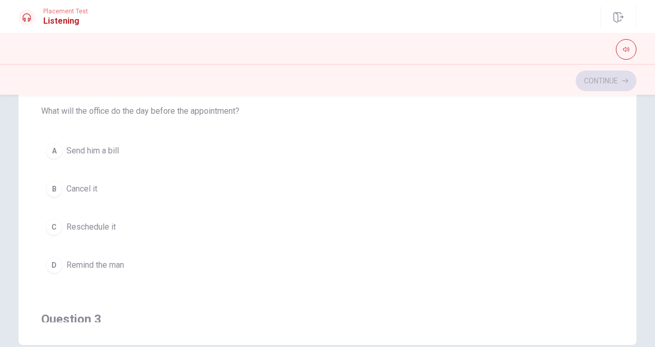
scroll to position [106, 0]
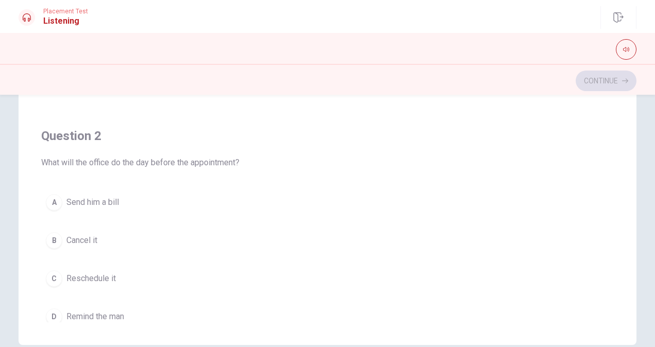
click at [48, 202] on div "A" at bounding box center [54, 202] width 16 height 16
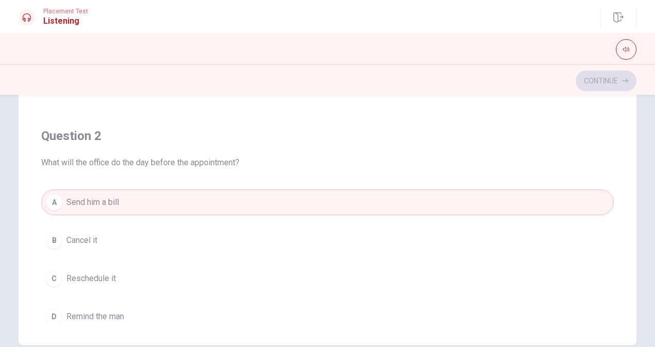
click at [52, 281] on div "C" at bounding box center [54, 278] width 16 height 16
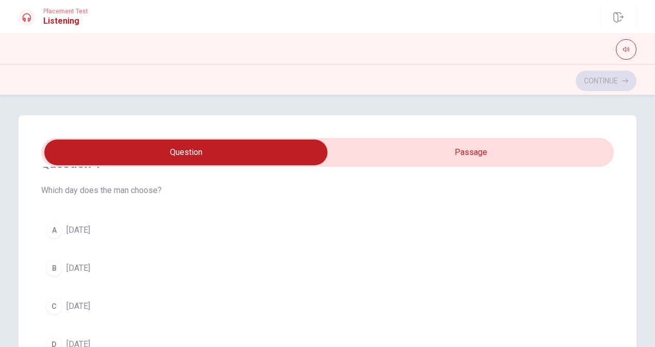
scroll to position [52, 0]
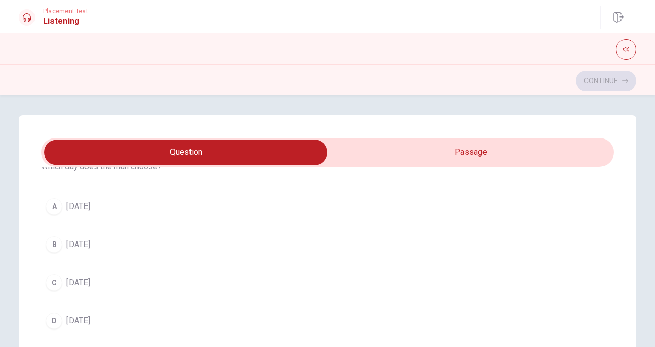
click at [50, 281] on div "C" at bounding box center [54, 283] width 16 height 16
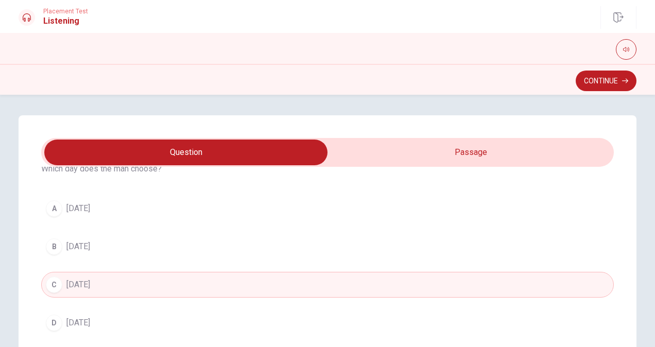
scroll to position [0, 0]
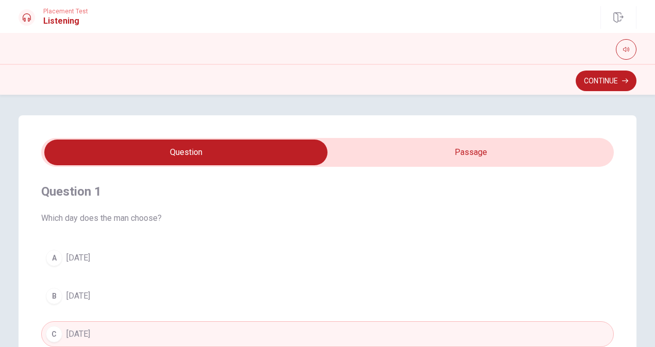
type input "57"
click at [447, 146] on input "checkbox" at bounding box center [185, 153] width 859 height 26
checkbox input "true"
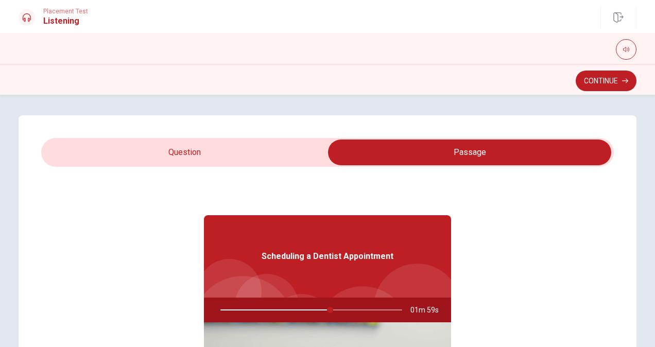
click at [277, 310] on div at bounding box center [309, 310] width 202 height 25
drag, startPoint x: 324, startPoint y: 309, endPoint x: 303, endPoint y: 314, distance: 21.2
click at [303, 314] on div at bounding box center [309, 310] width 202 height 25
type input "62"
click at [260, 153] on input "checkbox" at bounding box center [469, 153] width 859 height 26
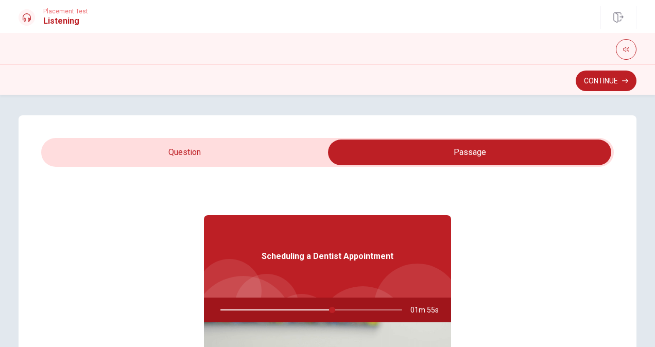
checkbox input "false"
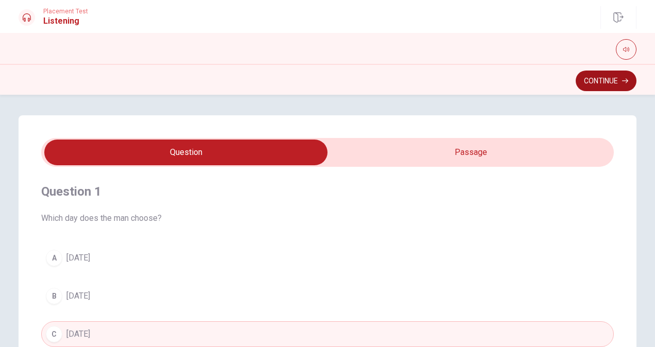
click at [611, 79] on button "Continue" at bounding box center [606, 81] width 61 height 21
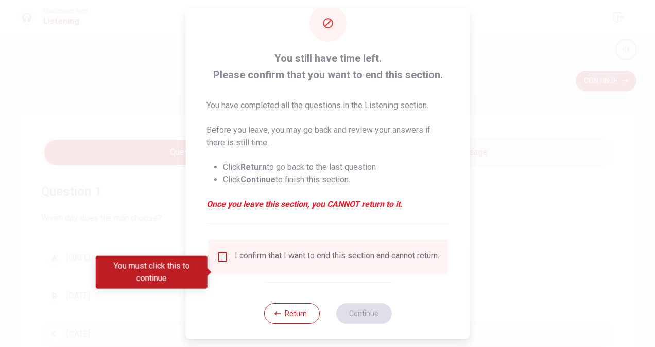
scroll to position [37, 0]
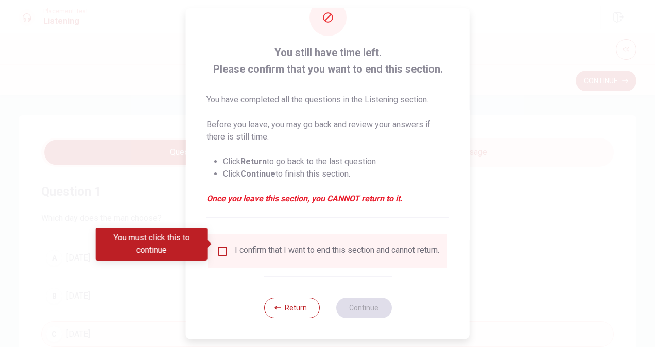
click at [282, 312] on button "Return" at bounding box center [292, 308] width 56 height 21
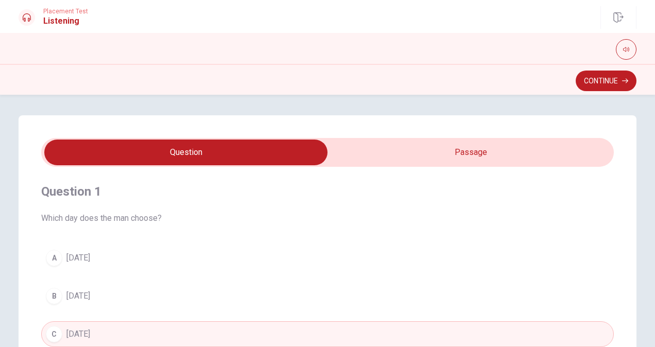
type input "69"
click at [393, 146] on input "checkbox" at bounding box center [185, 153] width 859 height 26
checkbox input "true"
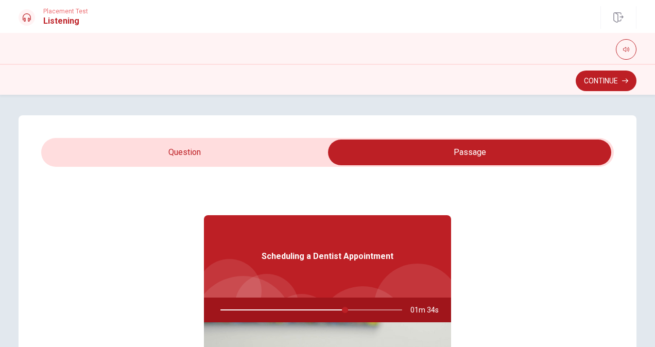
type input "69"
click at [298, 153] on input "checkbox" at bounding box center [469, 153] width 859 height 26
checkbox input "false"
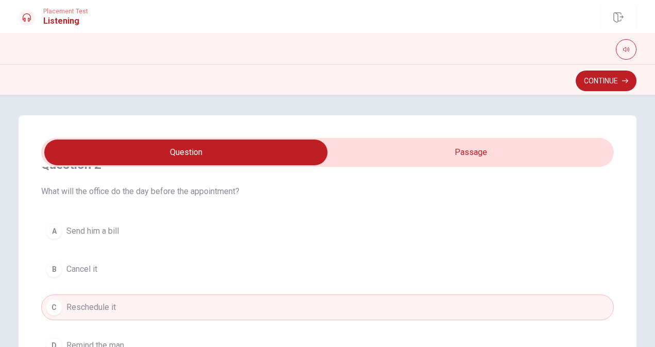
scroll to position [258, 0]
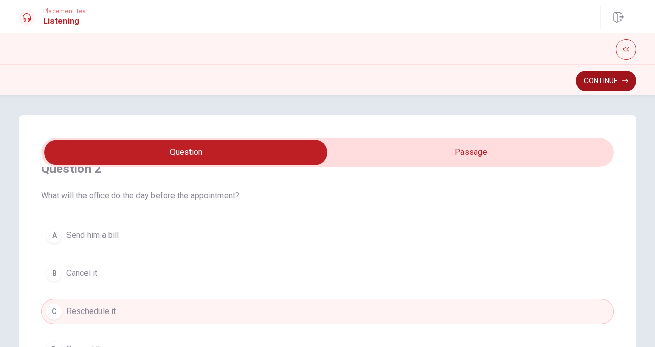
click at [598, 84] on button "Continue" at bounding box center [606, 81] width 61 height 21
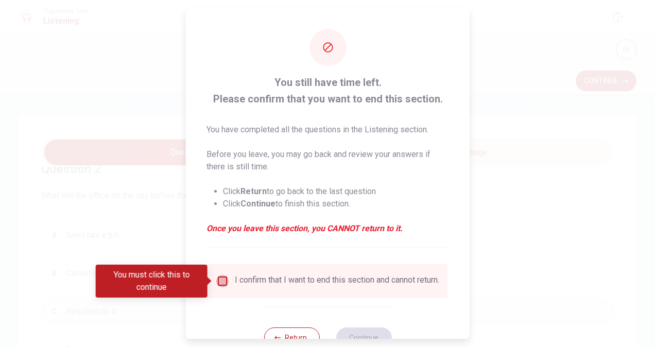
click at [221, 284] on input "You must click this to continue" at bounding box center [222, 281] width 12 height 12
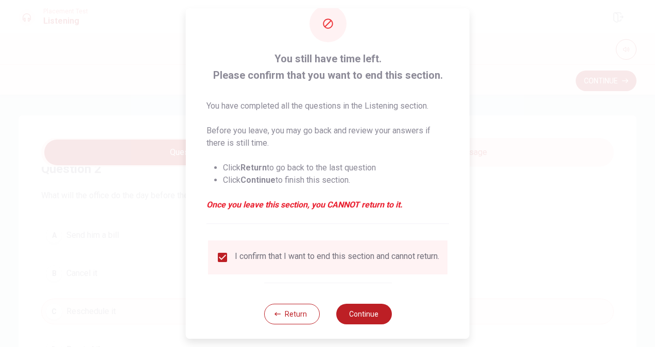
scroll to position [37, 0]
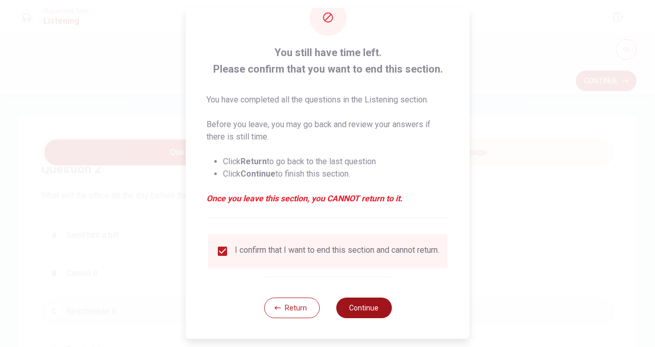
click at [355, 310] on button "Continue" at bounding box center [364, 308] width 56 height 21
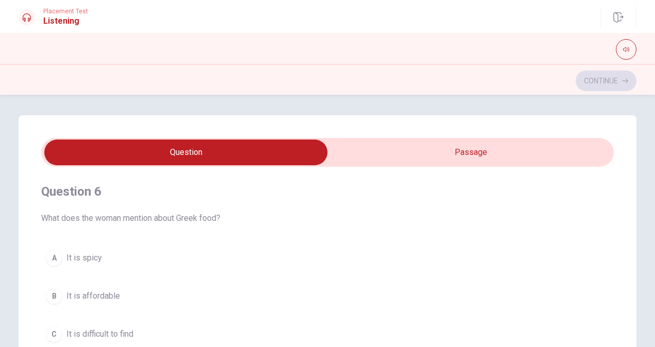
click at [410, 138] on span at bounding box center [327, 152] width 573 height 29
type input "2"
click at [409, 148] on input "checkbox" at bounding box center [185, 153] width 859 height 26
checkbox input "true"
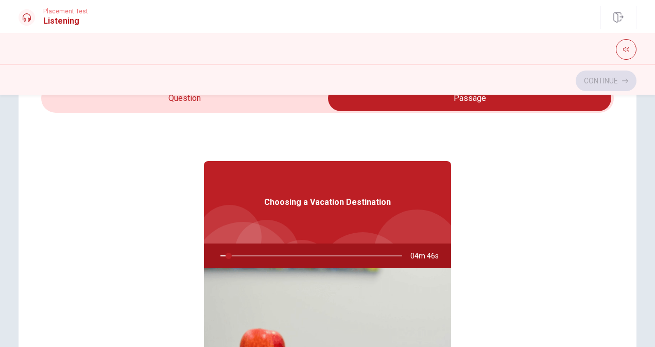
scroll to position [0, 0]
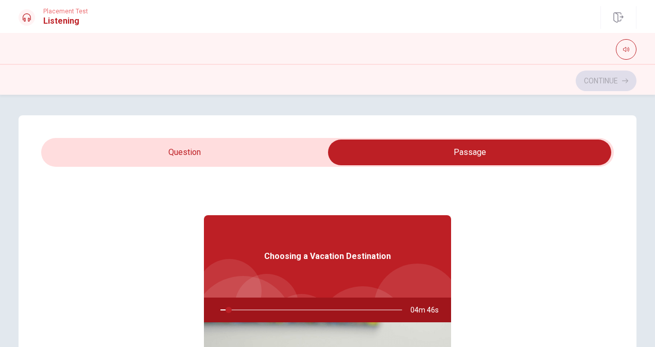
type input "5"
click at [180, 155] on input "checkbox" at bounding box center [469, 153] width 859 height 26
checkbox input "false"
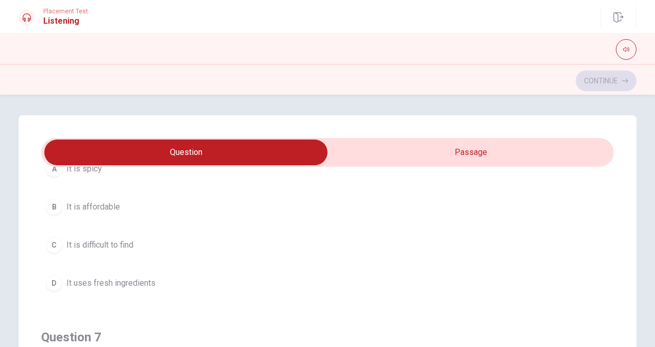
scroll to position [155, 0]
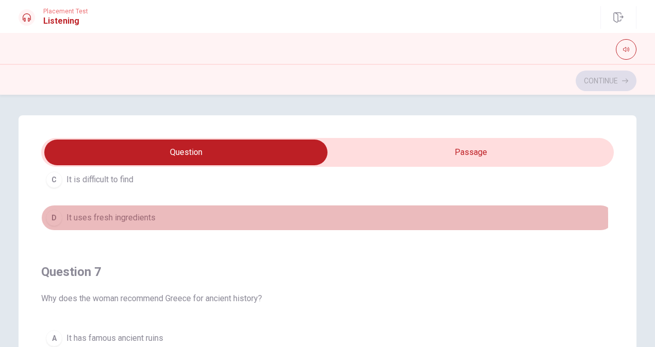
click at [52, 218] on div "D" at bounding box center [54, 218] width 16 height 16
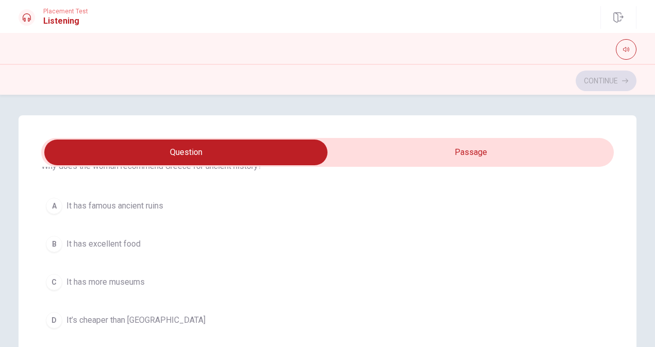
scroll to position [309, 0]
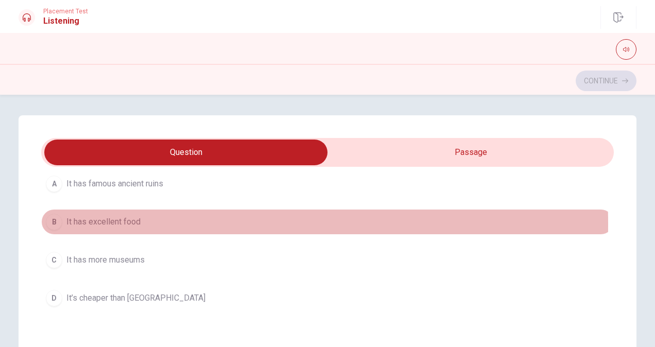
click at [52, 222] on div "B" at bounding box center [54, 222] width 16 height 16
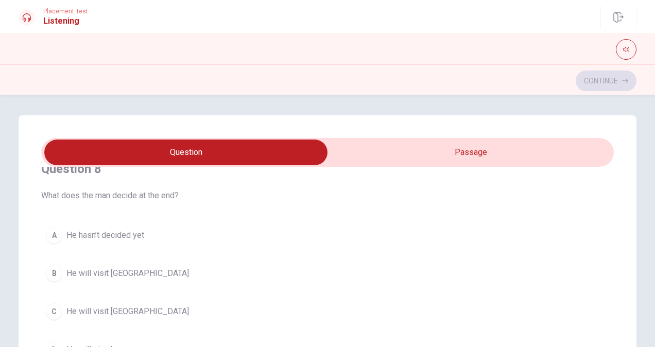
scroll to position [515, 0]
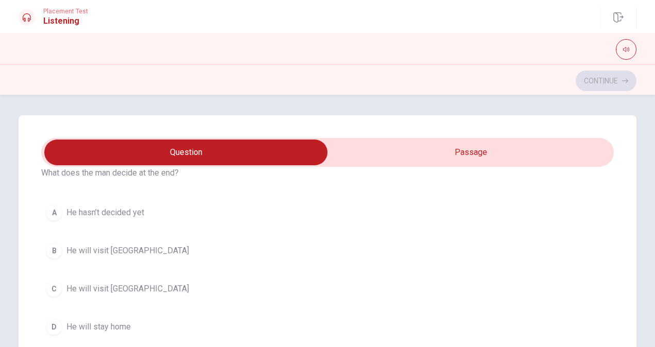
click at [58, 249] on div "B" at bounding box center [54, 251] width 16 height 16
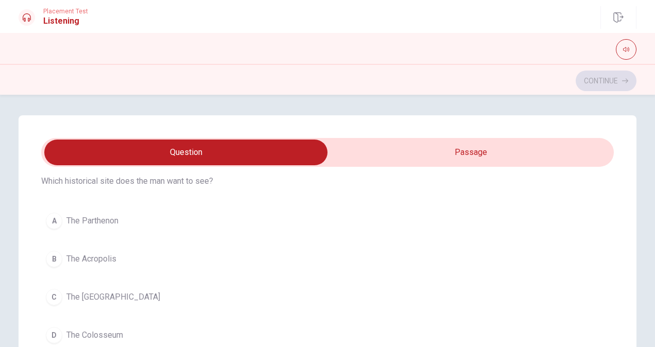
scroll to position [721, 0]
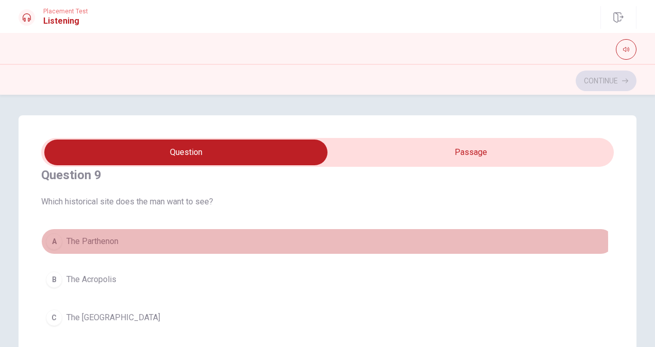
click at [53, 239] on div "A" at bounding box center [54, 241] width 16 height 16
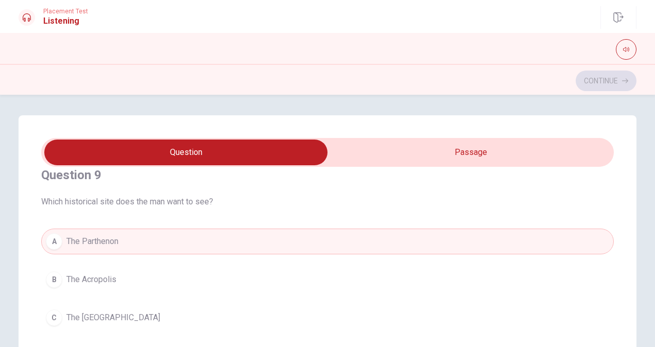
click at [38, 280] on div "Question 6 What does the woman mention about Greek food? A It is spicy B It is …" at bounding box center [328, 322] width 618 height 414
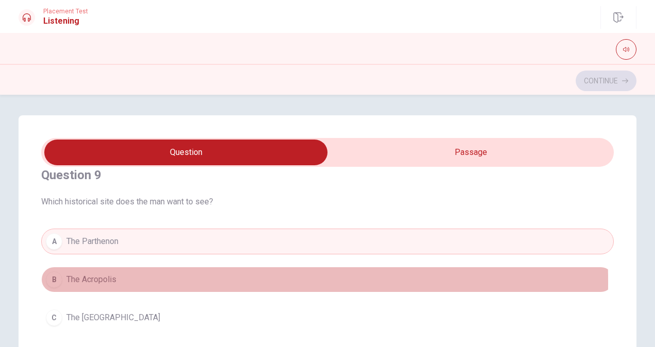
click at [54, 277] on div "B" at bounding box center [54, 280] width 16 height 16
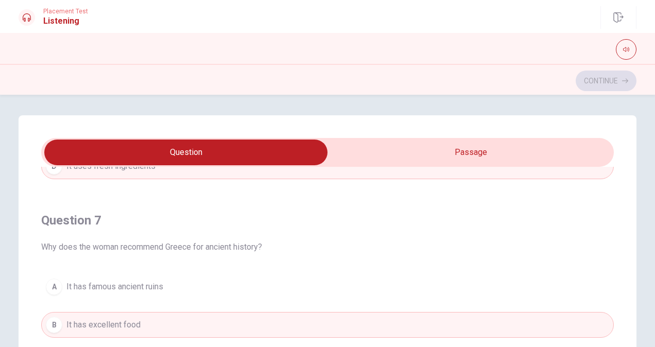
scroll to position [258, 0]
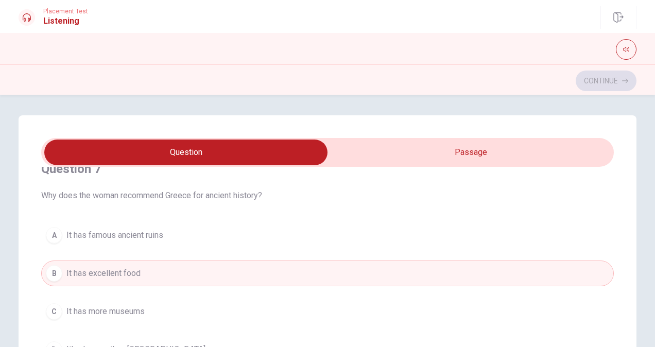
type input "71"
click at [386, 153] on input "checkbox" at bounding box center [185, 153] width 859 height 26
checkbox input "true"
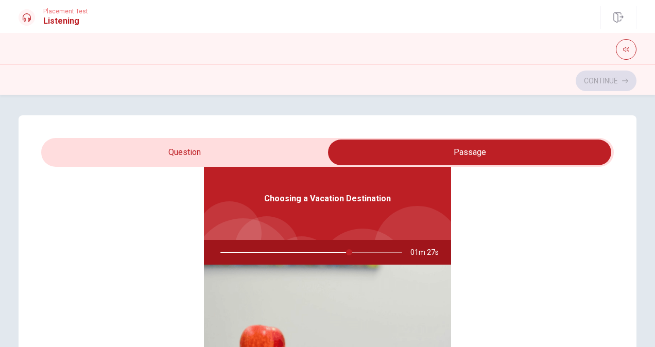
scroll to position [58, 0]
type input "72"
click at [272, 153] on input "checkbox" at bounding box center [469, 153] width 859 height 26
checkbox input "false"
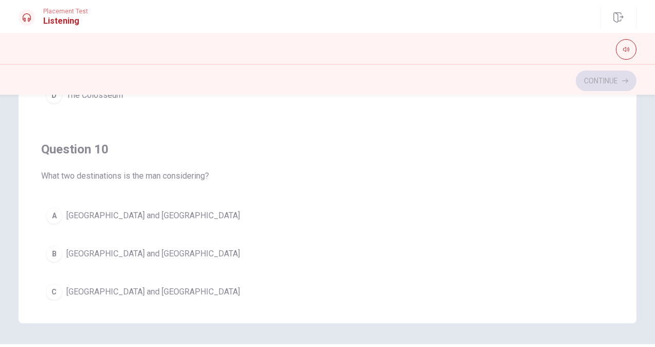
scroll to position [827, 0]
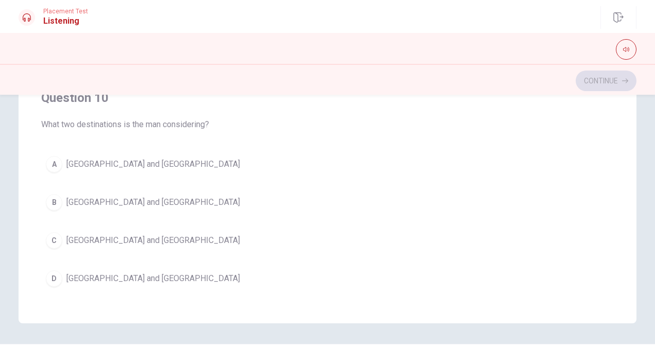
click at [48, 157] on div "A" at bounding box center [54, 164] width 16 height 16
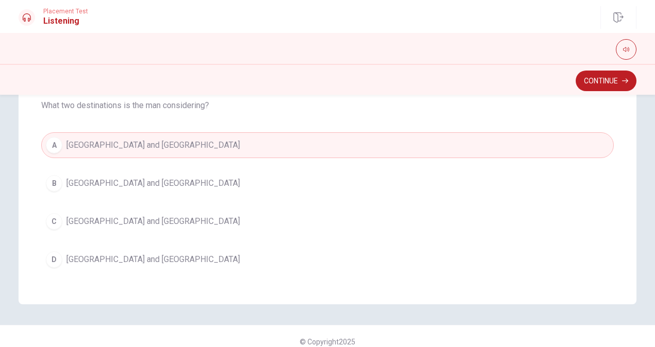
scroll to position [236, 0]
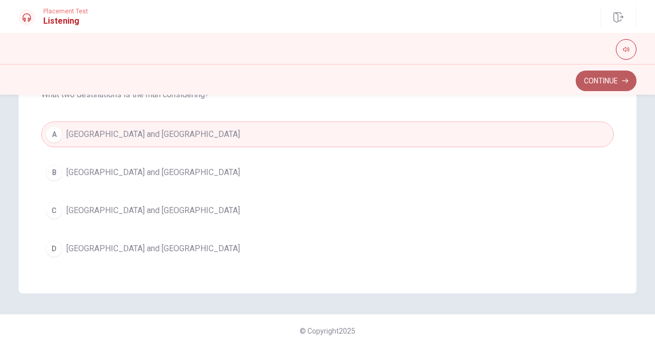
click at [586, 86] on button "Continue" at bounding box center [606, 81] width 61 height 21
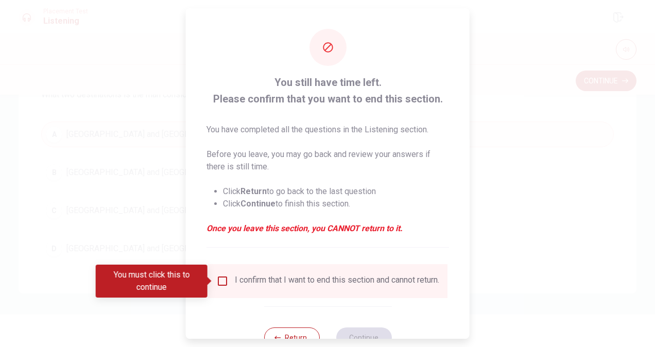
click at [220, 284] on input "You must click this to continue" at bounding box center [222, 281] width 12 height 12
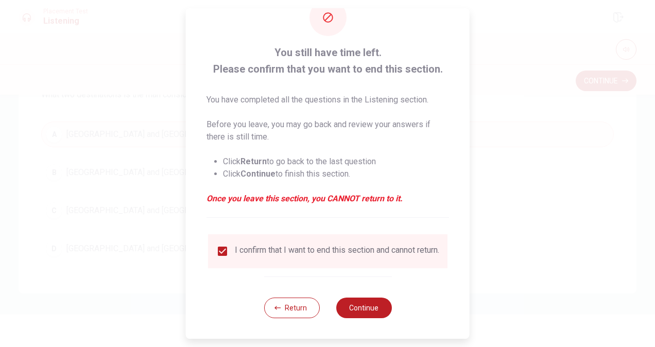
scroll to position [37, 0]
click at [358, 307] on button "Continue" at bounding box center [364, 308] width 56 height 21
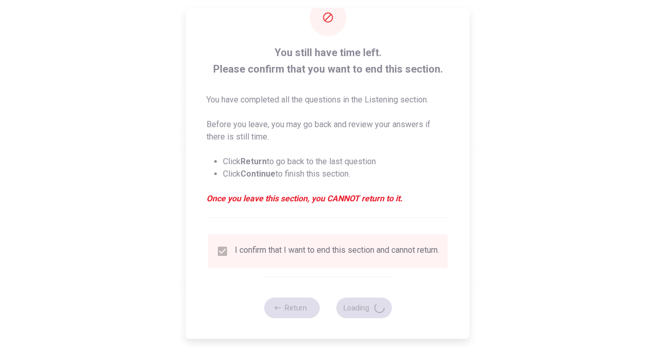
scroll to position [0, 0]
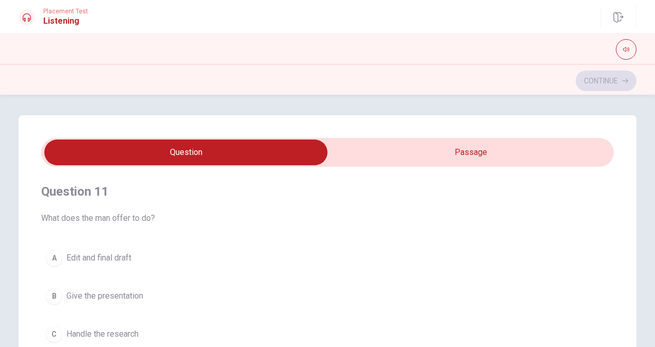
type input "1"
click at [452, 147] on input "checkbox" at bounding box center [185, 153] width 859 height 26
checkbox input "true"
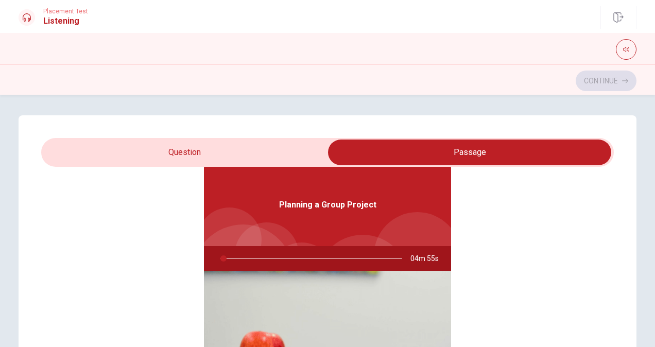
scroll to position [58, 0]
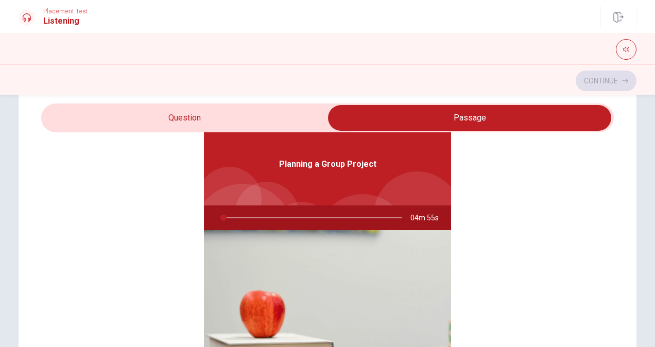
type input "2"
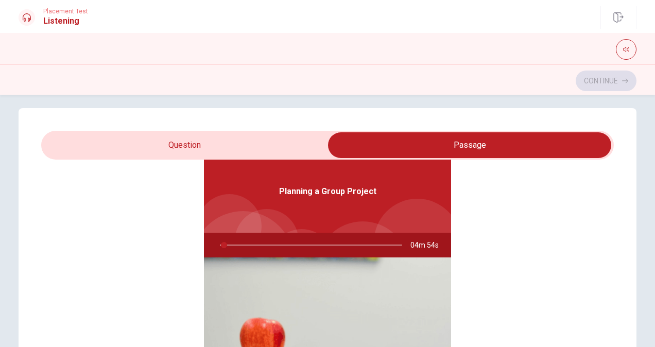
scroll to position [0, 0]
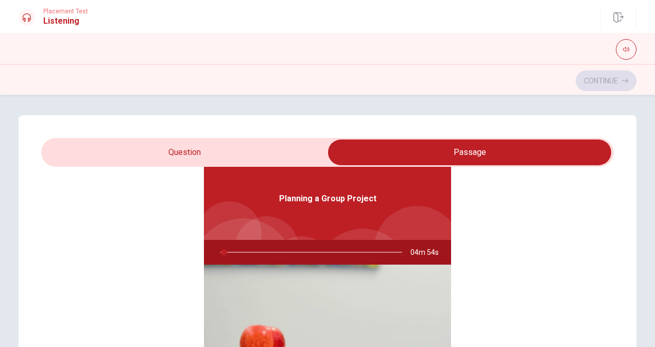
click at [196, 143] on input "checkbox" at bounding box center [469, 153] width 859 height 26
checkbox input "false"
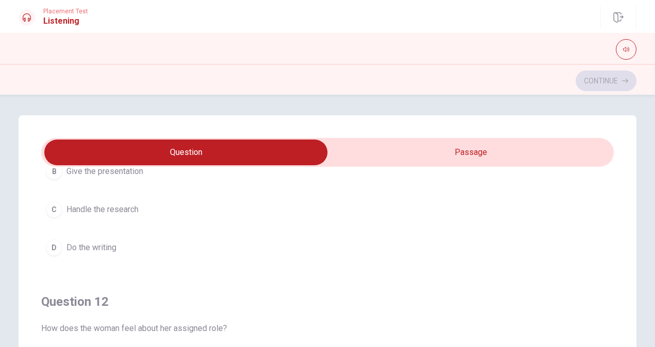
scroll to position [103, 0]
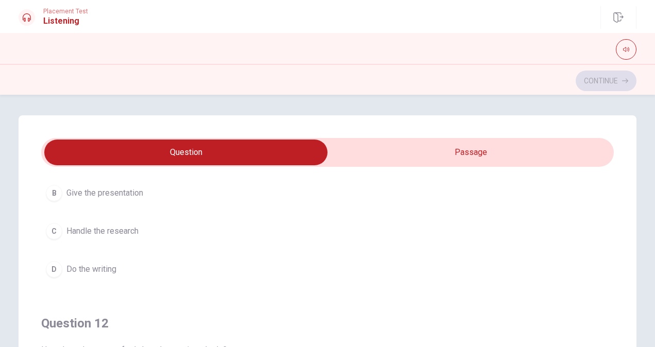
click at [48, 191] on div "B" at bounding box center [54, 193] width 16 height 16
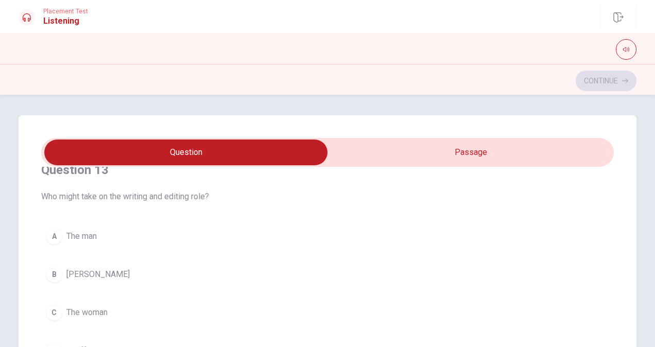
scroll to position [515, 0]
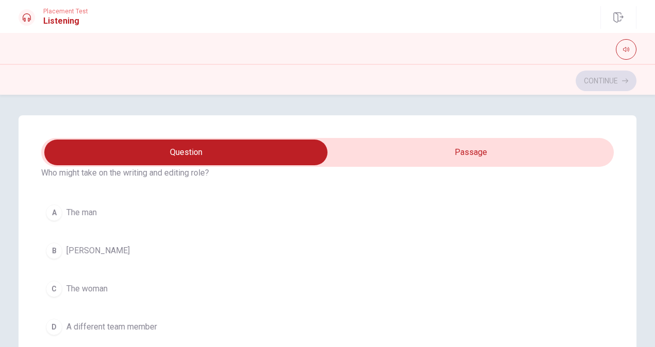
click at [53, 249] on div "B" at bounding box center [54, 251] width 16 height 16
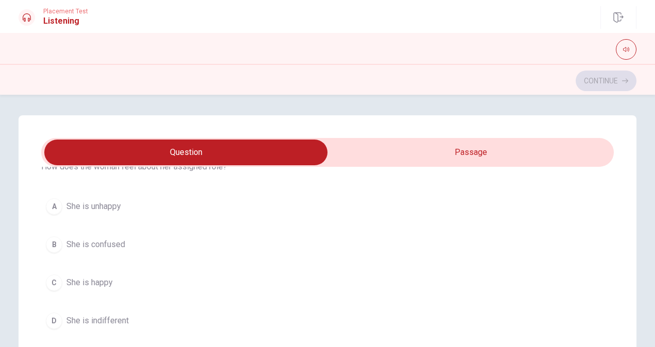
scroll to position [309, 0]
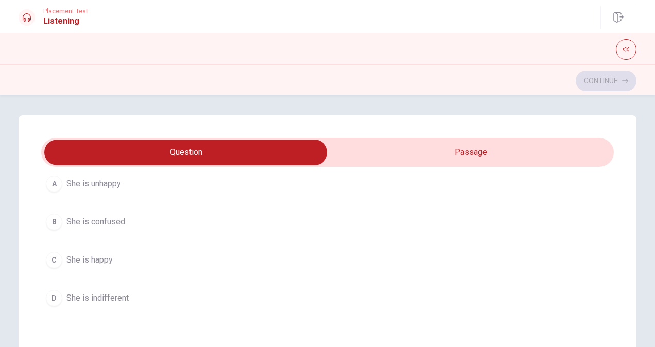
click at [49, 261] on div "C" at bounding box center [54, 260] width 16 height 16
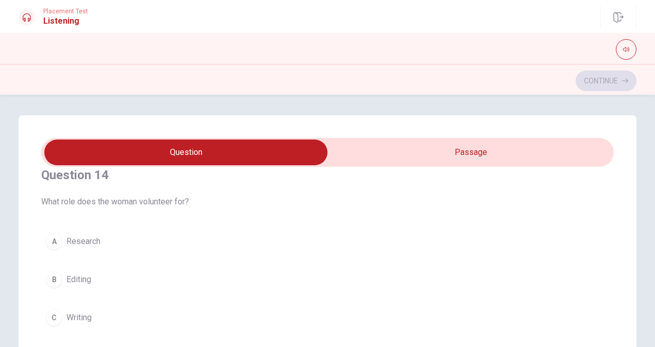
scroll to position [773, 0]
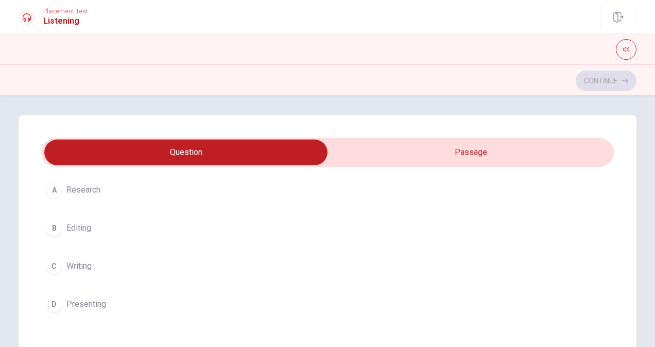
click at [50, 301] on div "D" at bounding box center [54, 304] width 16 height 16
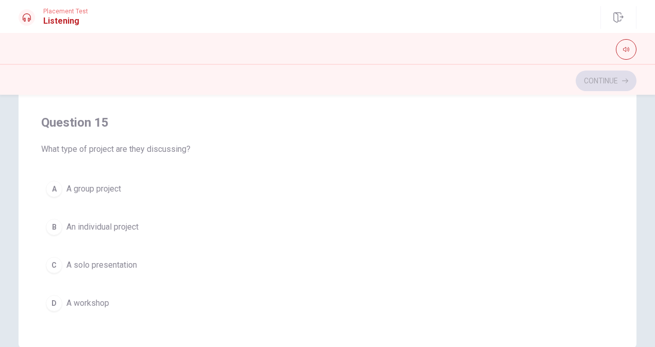
scroll to position [206, 0]
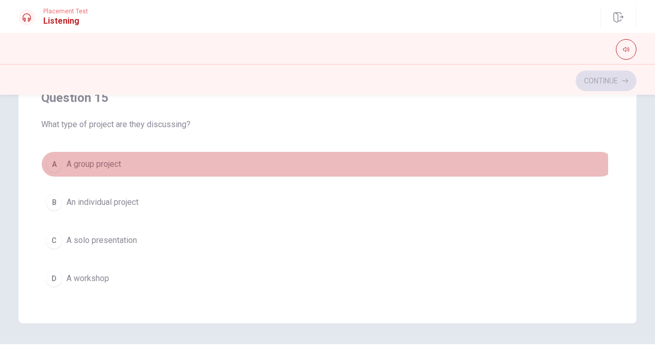
click at [52, 160] on div "A" at bounding box center [54, 164] width 16 height 16
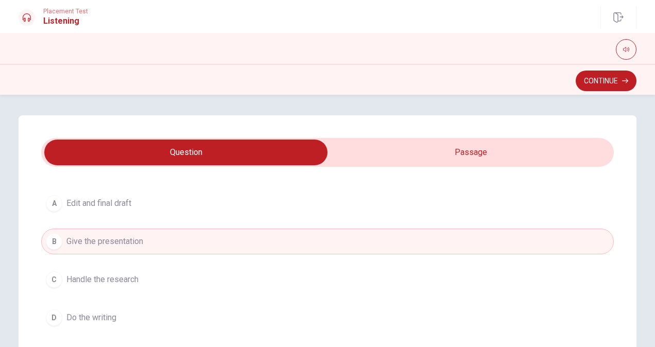
scroll to position [0, 0]
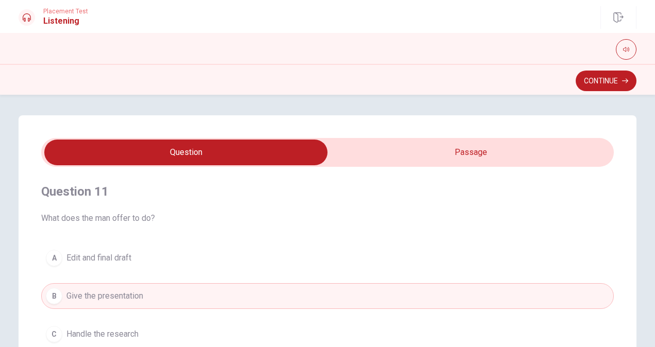
click at [48, 259] on div "A" at bounding box center [54, 258] width 16 height 16
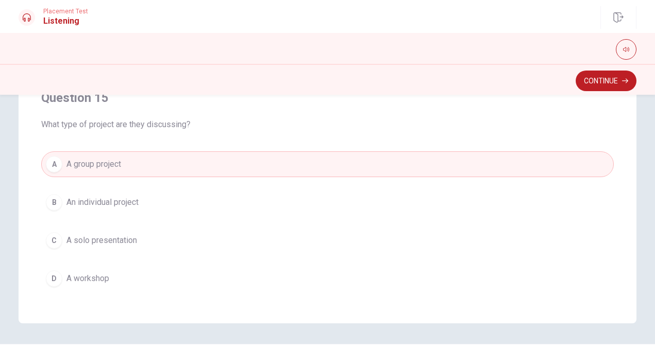
scroll to position [236, 0]
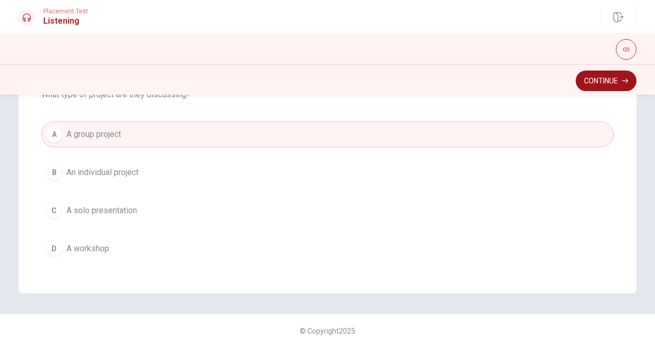
click at [611, 79] on button "Continue" at bounding box center [606, 81] width 61 height 21
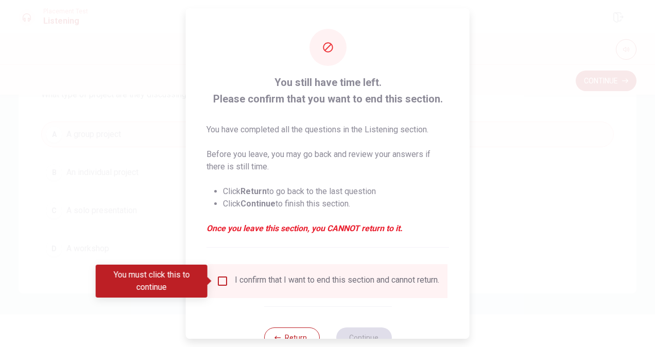
click at [214, 280] on div "You must click this to continue" at bounding box center [155, 281] width 119 height 33
click at [226, 282] on input "You must click this to continue" at bounding box center [222, 281] width 12 height 12
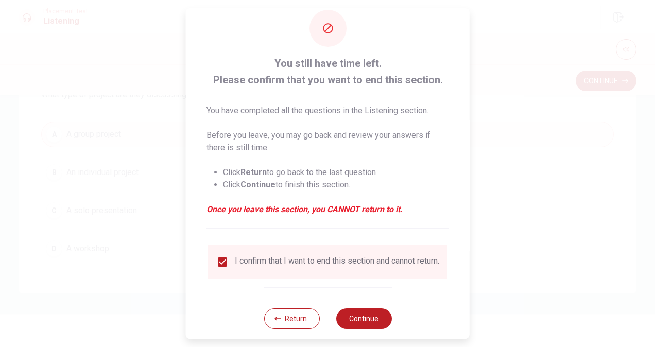
scroll to position [37, 0]
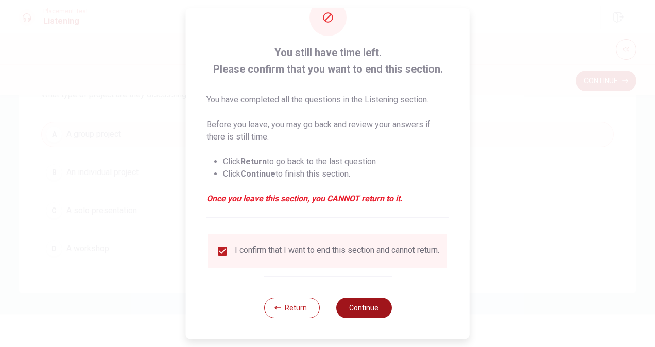
click at [362, 310] on button "Continue" at bounding box center [364, 308] width 56 height 21
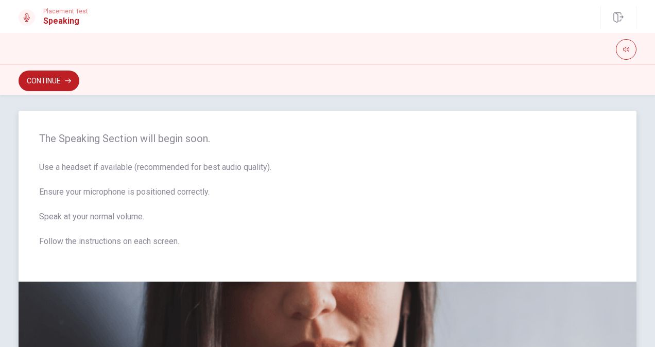
scroll to position [0, 0]
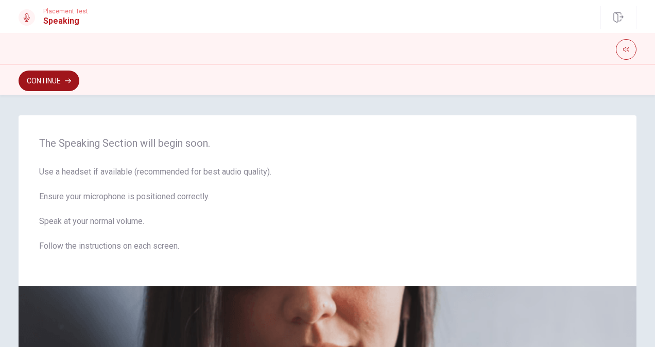
click at [47, 82] on button "Continue" at bounding box center [49, 81] width 61 height 21
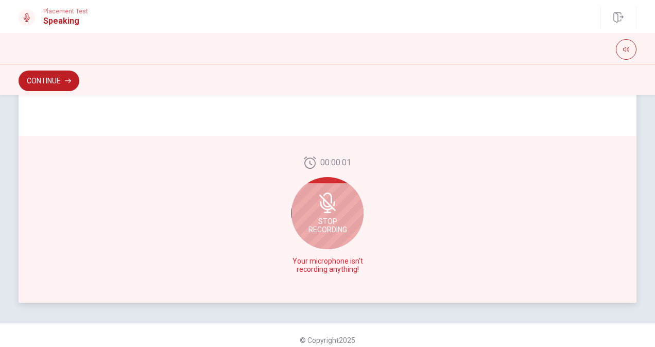
scroll to position [271, 0]
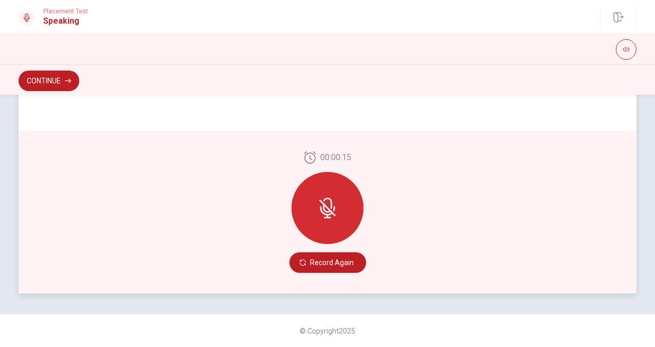
click at [333, 211] on icon at bounding box center [327, 208] width 21 height 21
click at [317, 210] on icon at bounding box center [327, 208] width 21 height 21
click at [323, 208] on icon at bounding box center [327, 208] width 8 height 9
click at [308, 273] on div "00:00:15 Record Again" at bounding box center [328, 212] width 618 height 163
click at [309, 265] on button "Record Again" at bounding box center [328, 262] width 77 height 21
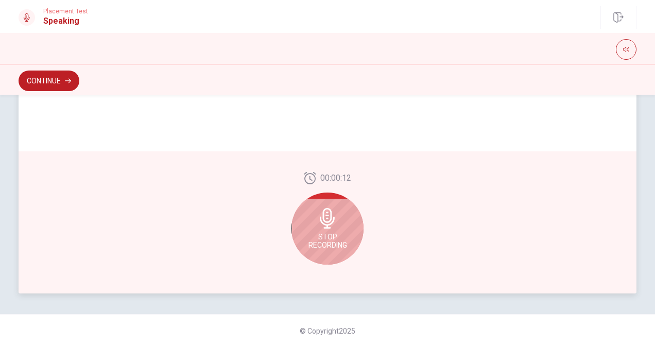
click at [331, 243] on span "Stop Recording" at bounding box center [328, 241] width 39 height 16
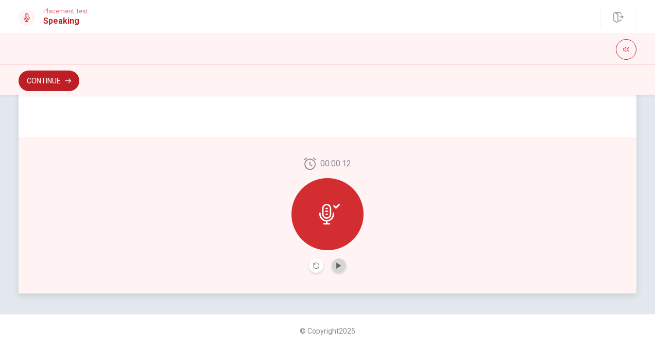
click at [336, 262] on button "Play Audio" at bounding box center [339, 266] width 14 height 14
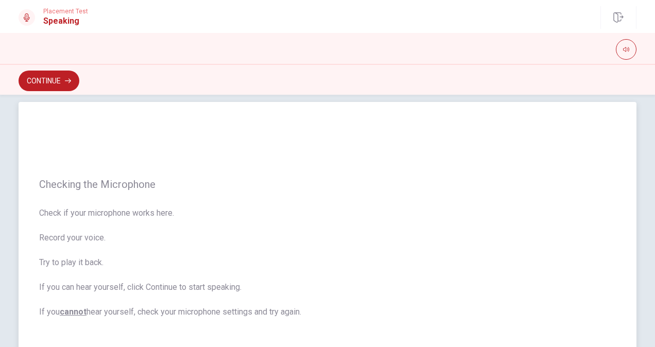
scroll to position [0, 0]
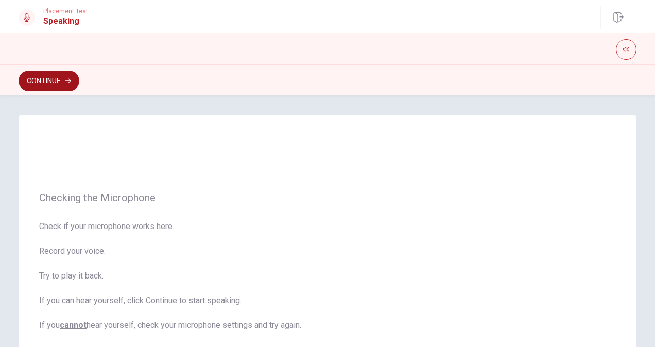
click at [63, 74] on button "Continue" at bounding box center [49, 81] width 61 height 21
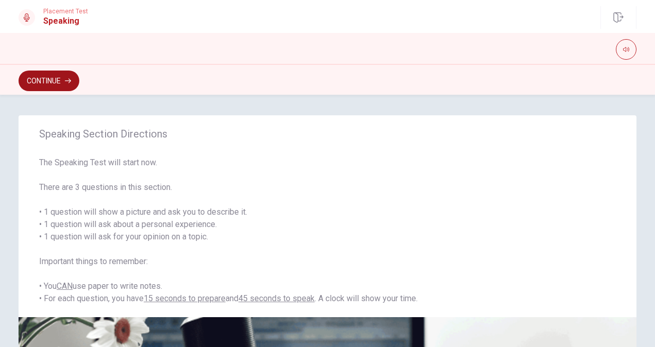
click at [53, 86] on button "Continue" at bounding box center [49, 81] width 61 height 21
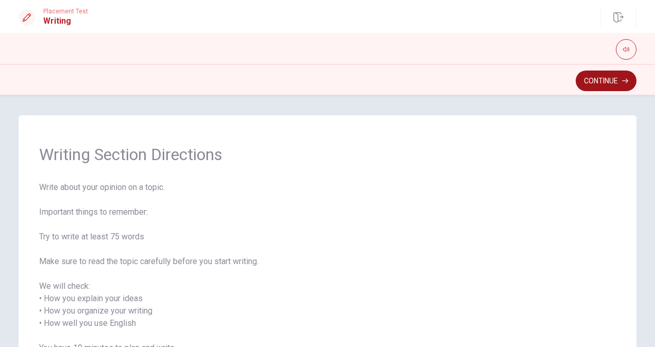
click at [602, 80] on button "Continue" at bounding box center [606, 81] width 61 height 21
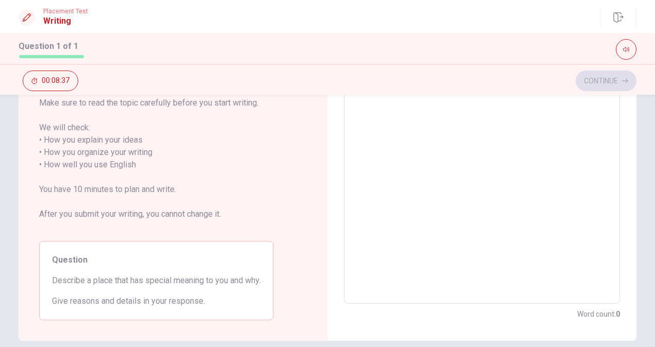
scroll to position [155, 0]
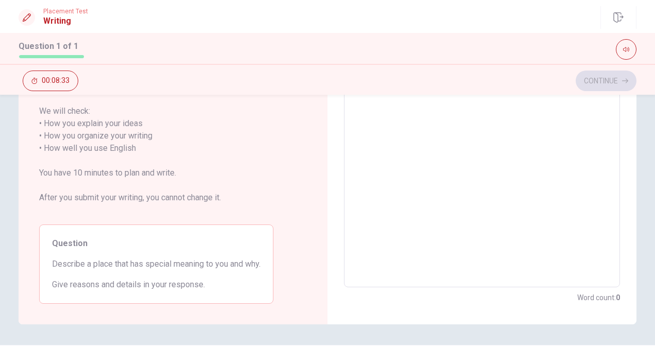
drag, startPoint x: 228, startPoint y: 265, endPoint x: 160, endPoint y: 265, distance: 68.0
click at [164, 265] on span "Describe a place that has special meaning to you and why." at bounding box center [156, 264] width 209 height 12
drag, startPoint x: 145, startPoint y: 263, endPoint x: 216, endPoint y: 260, distance: 71.7
click at [209, 260] on span "Describe a place that has special meaning to you and why." at bounding box center [156, 264] width 209 height 12
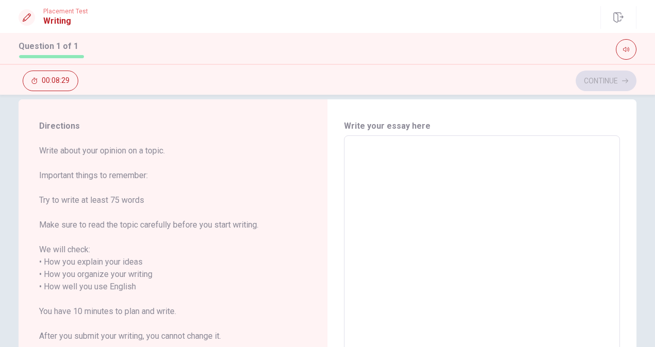
scroll to position [0, 0]
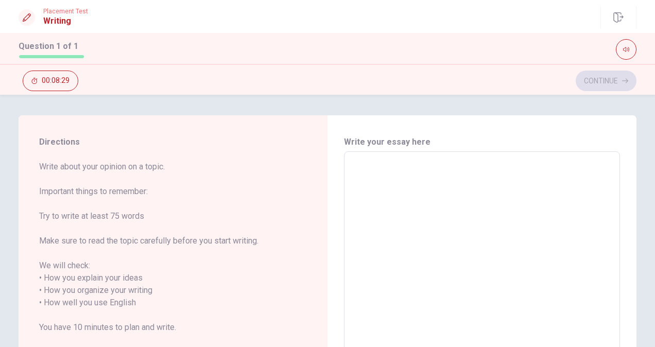
click at [374, 189] on textarea at bounding box center [482, 297] width 262 height 274
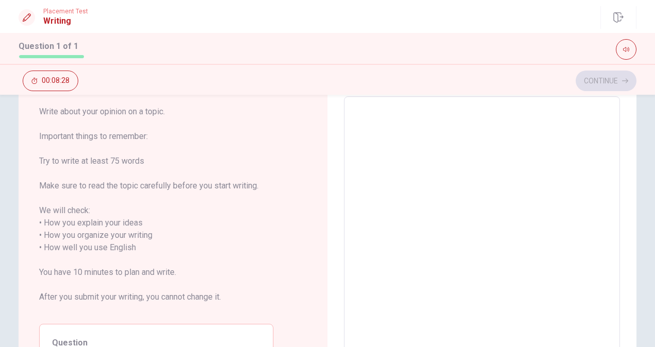
scroll to position [103, 0]
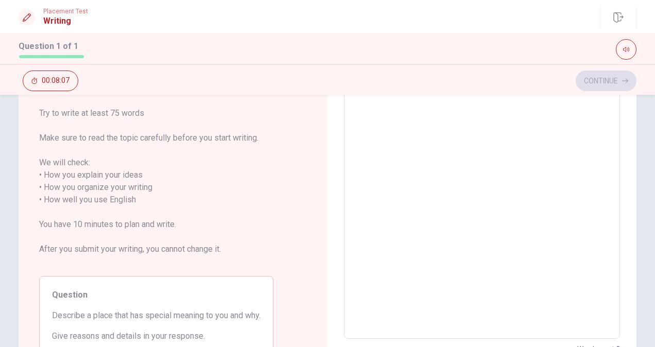
type textarea "M"
type textarea "x"
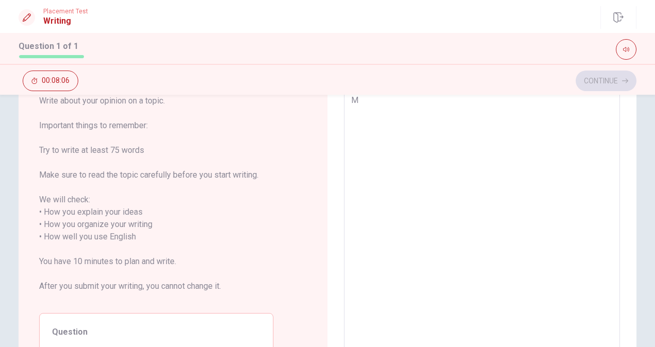
type textarea "MY"
type textarea "x"
type textarea "M"
type textarea "x"
type textarea "My"
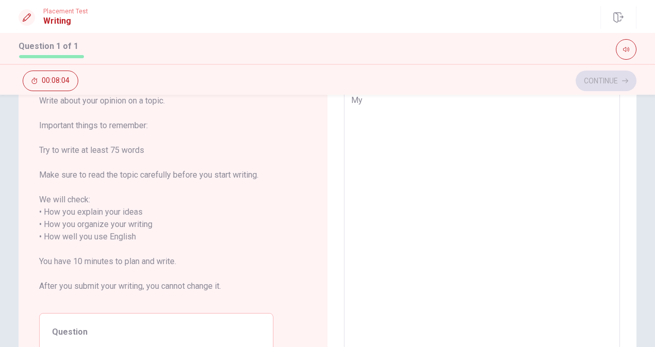
type textarea "x"
type textarea "My"
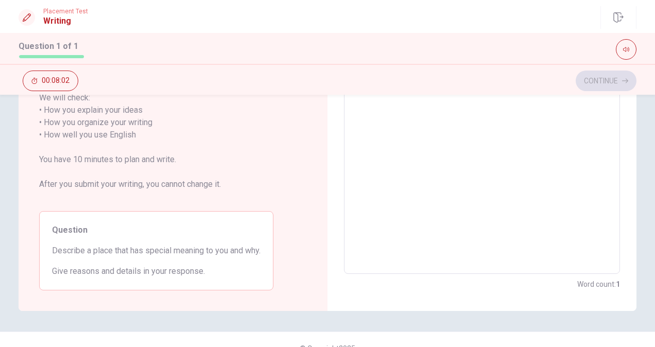
scroll to position [169, 0]
type textarea "x"
type textarea "My s"
type textarea "x"
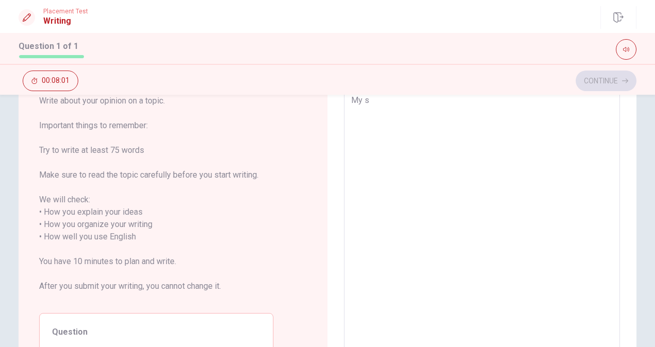
type textarea "My sp"
type textarea "x"
type textarea "My spe"
type textarea "x"
type textarea "My spec"
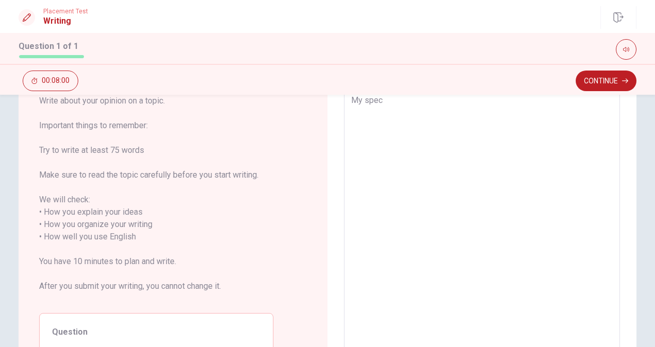
type textarea "x"
type textarea "My specu"
type textarea "x"
type textarea "My spec"
type textarea "x"
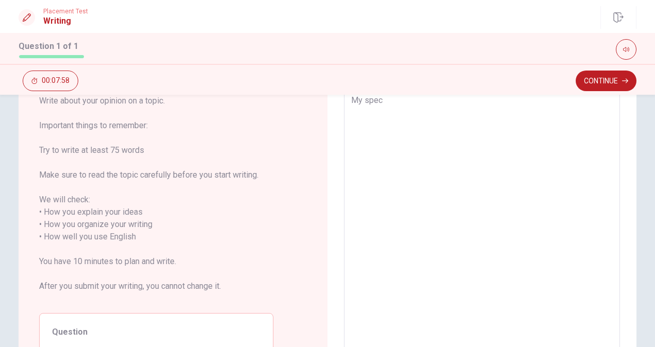
type textarea "My speci"
type textarea "x"
type textarea "My specia"
type textarea "x"
type textarea "My speciak"
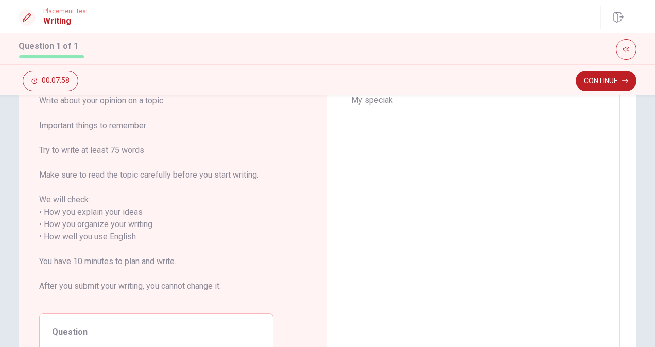
type textarea "x"
type textarea "My specia"
type textarea "x"
type textarea "My special"
type textarea "x"
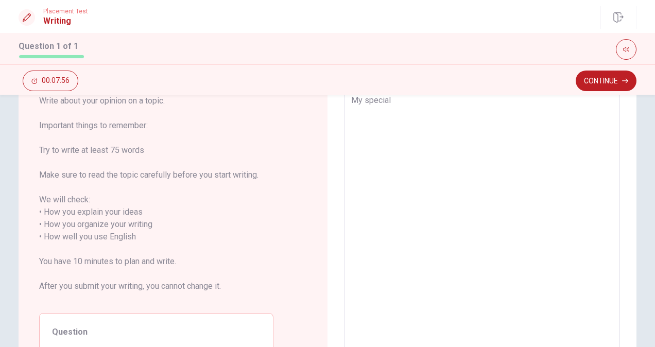
type textarea "My special"
type textarea "x"
type textarea "My special p"
type textarea "x"
type textarea "My special pl"
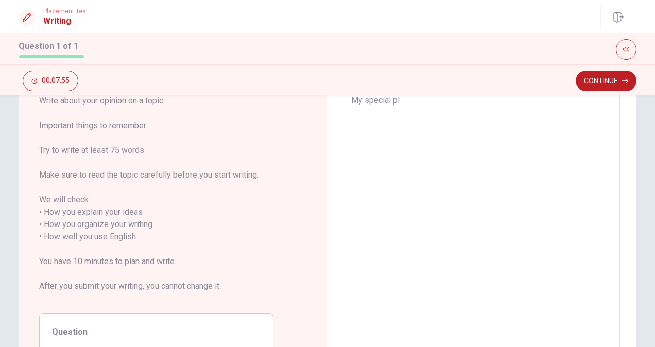
type textarea "x"
type textarea "My special pla"
type textarea "x"
type textarea "My special plas"
type textarea "x"
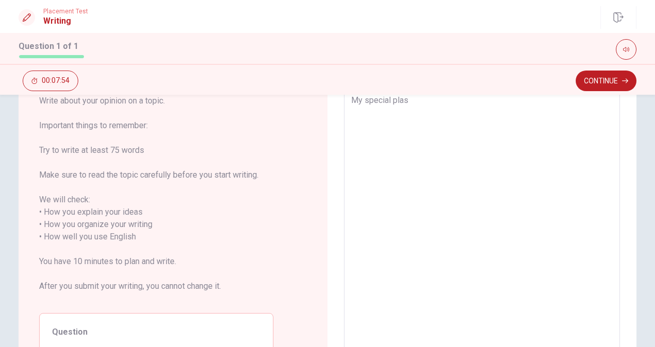
type textarea "My special plase"
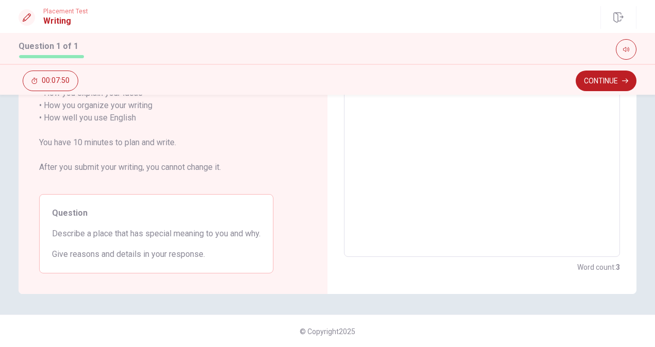
scroll to position [0, 0]
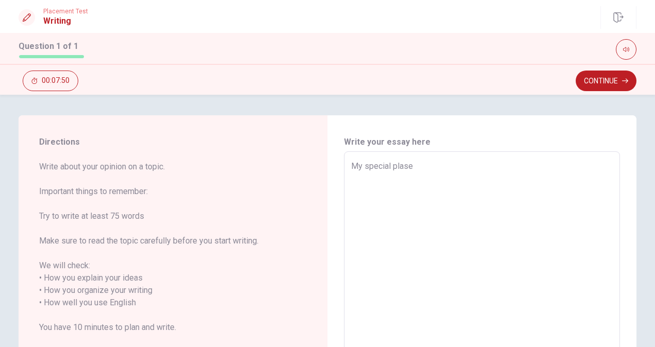
type textarea "x"
type textarea "My special plas"
type textarea "x"
type textarea "My special pla"
type textarea "x"
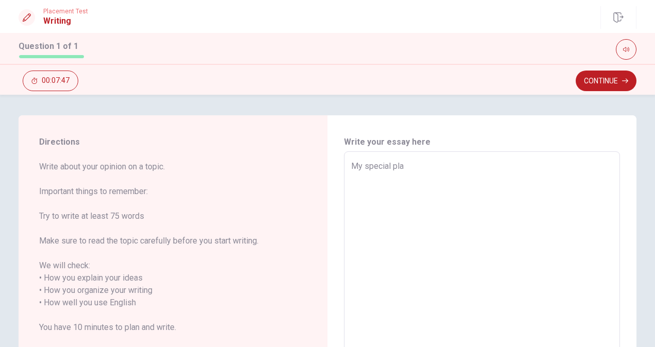
type textarea "My special plac"
type textarea "x"
type textarea "My special place"
type textarea "x"
type textarea "My special place"
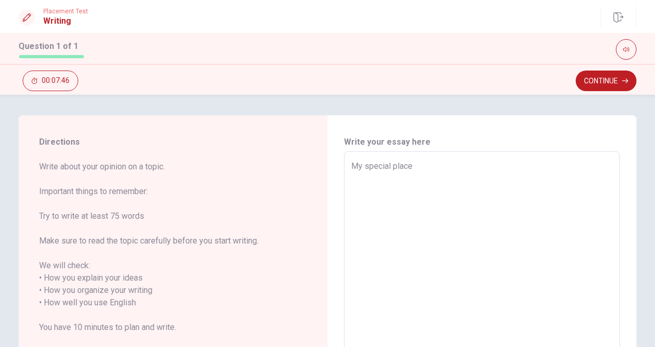
type textarea "x"
type textarea "My special place i"
type textarea "x"
type textarea "My special place is"
type textarea "x"
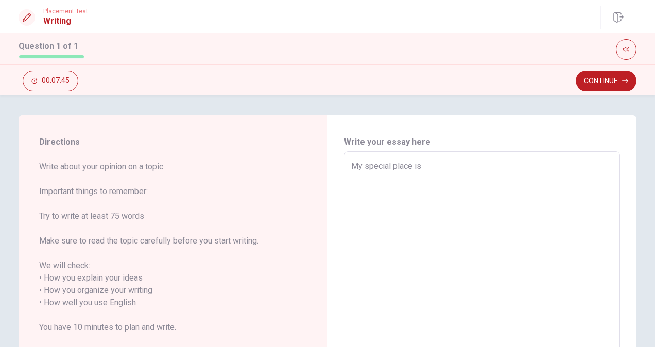
type textarea "My special place is"
type textarea "x"
type textarea "My special place is T"
type textarea "x"
type textarea "My special place is To"
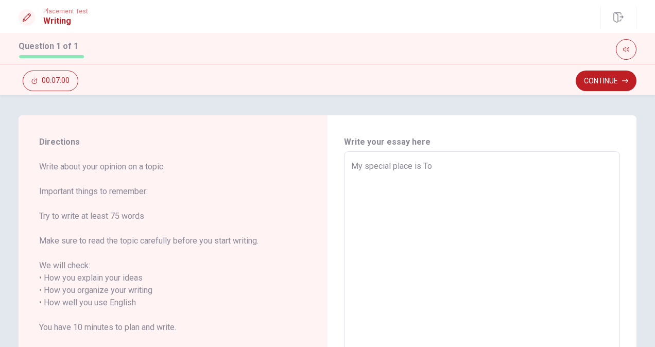
type textarea "x"
type textarea "My special place is Tok"
type textarea "x"
type textarea "My special place is Toky"
type textarea "x"
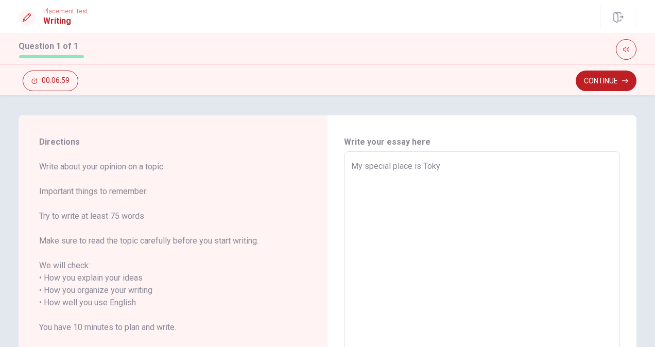
type textarea "My special place is [GEOGRAPHIC_DATA]"
type textarea "x"
type textarea "My special place is [GEOGRAPHIC_DATA]"
type textarea "x"
type textarea "My special place is [GEOGRAPHIC_DATA]"
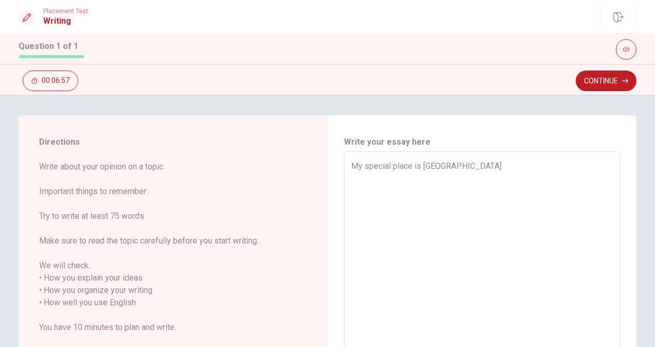
type textarea "x"
type textarea "My special place is [GEOGRAPHIC_DATA]"
type textarea "x"
type textarea "My special place is [GEOGRAPHIC_DATA]"
type textarea "x"
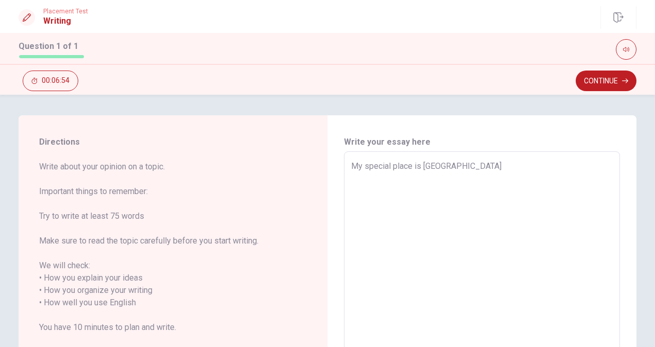
type textarea "My special place is Tokyo Disn"
type textarea "x"
type textarea "My special place is [GEOGRAPHIC_DATA]"
type textarea "x"
type textarea "My special place is [GEOGRAPHIC_DATA]"
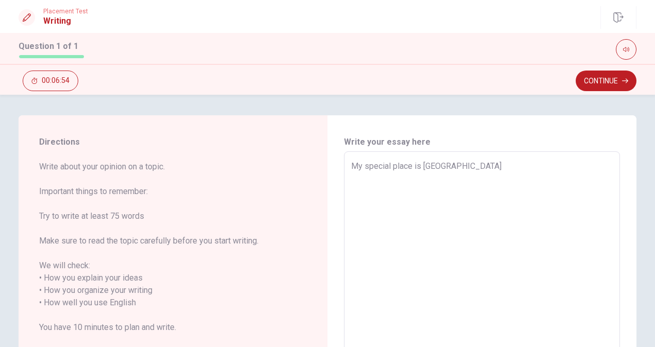
type textarea "x"
type textarea "My special place is [GEOGRAPHIC_DATA]"
type textarea "x"
type textarea "My special place is [GEOGRAPHIC_DATA]"
type textarea "x"
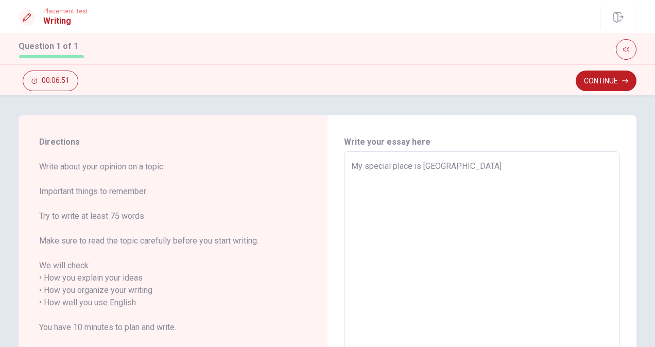
type textarea "My special place is [GEOGRAPHIC_DATA]"
type textarea "x"
type textarea "My special place is [GEOGRAPHIC_DATA]"
type textarea "x"
type textarea "My special place is [GEOGRAPHIC_DATA]"
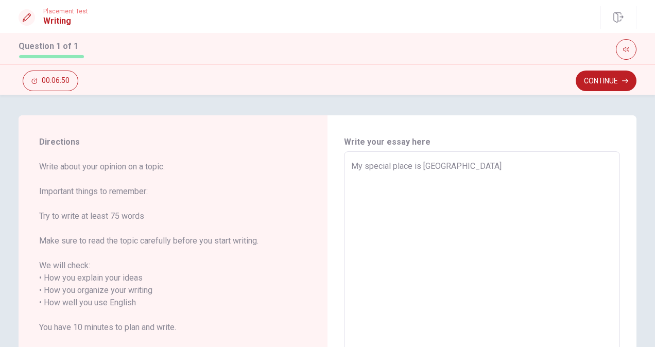
type textarea "x"
type textarea "My special place is [GEOGRAPHIC_DATA]."
type textarea "x"
type textarea "My special place is [GEOGRAPHIC_DATA]."
type textarea "x"
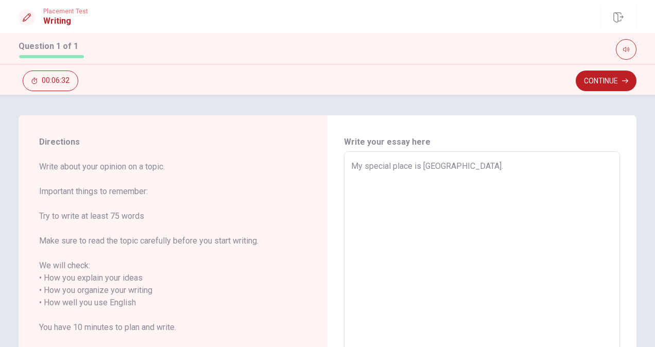
type textarea "My special place is [GEOGRAPHIC_DATA]."
click at [345, 213] on div "My special place is [GEOGRAPHIC_DATA]. x ​" at bounding box center [482, 296] width 276 height 291
type textarea "x"
type textarea "My special place is [GEOGRAPHIC_DATA]. T"
type textarea "x"
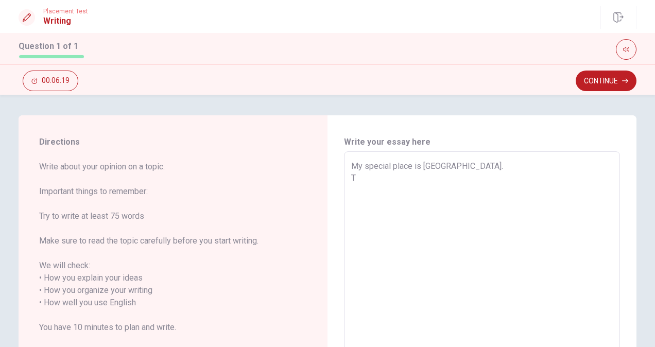
type textarea "My special place is [GEOGRAPHIC_DATA]. Th"
type textarea "x"
type textarea "My special place is [GEOGRAPHIC_DATA]. The"
type textarea "x"
type textarea "My special place is [GEOGRAPHIC_DATA]. The"
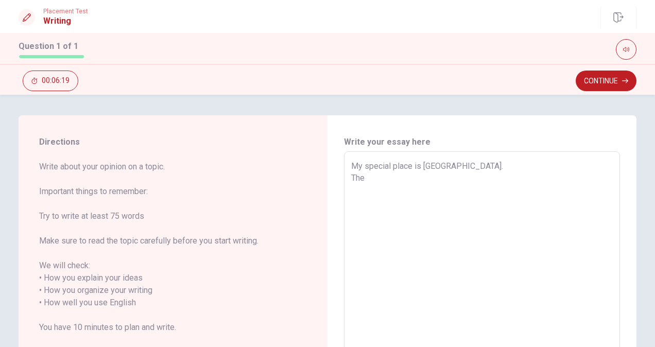
type textarea "x"
type textarea "My special place is [GEOGRAPHIC_DATA]. The r"
type textarea "x"
type textarea "My special place is [GEOGRAPHIC_DATA]. The re"
type textarea "x"
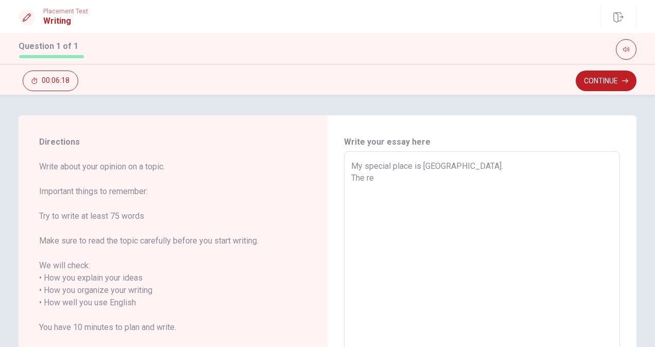
type textarea "My special place is [GEOGRAPHIC_DATA]. The rea"
type textarea "x"
type textarea "My special place is [GEOGRAPHIC_DATA]. The reas"
type textarea "x"
type textarea "My special place is [GEOGRAPHIC_DATA]. The reaso"
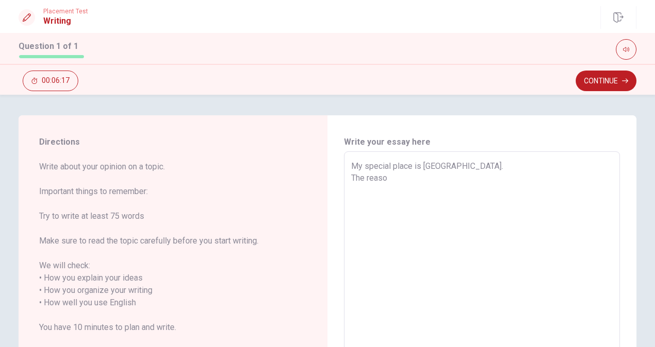
type textarea "x"
type textarea "My special place is [GEOGRAPHIC_DATA]. The reason"
type textarea "x"
type textarea "My special place is [GEOGRAPHIC_DATA]. The reason"
type textarea "x"
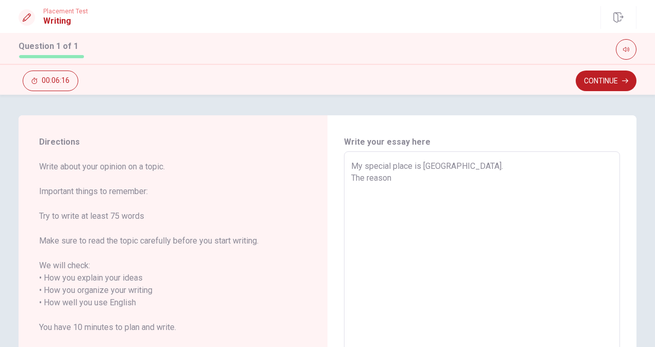
type textarea "My special place is [GEOGRAPHIC_DATA]. The reason i"
type textarea "x"
type textarea "My special place is [GEOGRAPHIC_DATA]. The reason is"
type textarea "x"
type textarea "My special place is [GEOGRAPHIC_DATA]. The reason is"
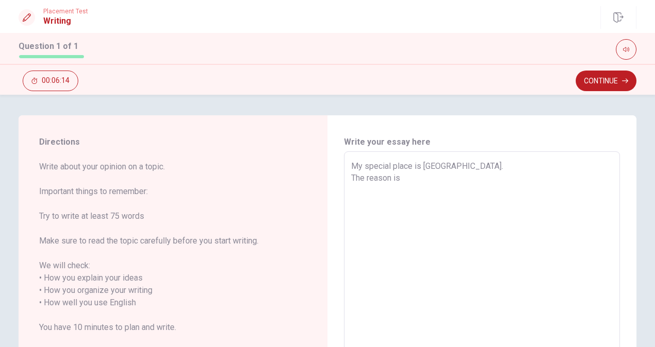
type textarea "x"
type textarea "My special place is [GEOGRAPHIC_DATA]. The reason is t"
type textarea "x"
type textarea "My special place is [GEOGRAPHIC_DATA]. The reason is th"
type textarea "x"
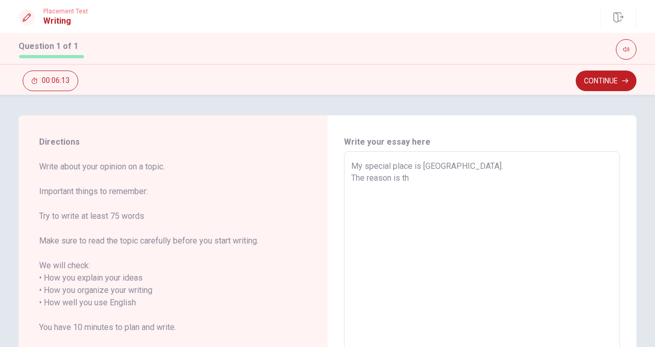
type textarea "My special place is [GEOGRAPHIC_DATA]. The reason is tha"
type textarea "x"
type textarea "My special place is [GEOGRAPHIC_DATA]. The reason is that"
type textarea "x"
type textarea "My special place is [GEOGRAPHIC_DATA]. The reason is that"
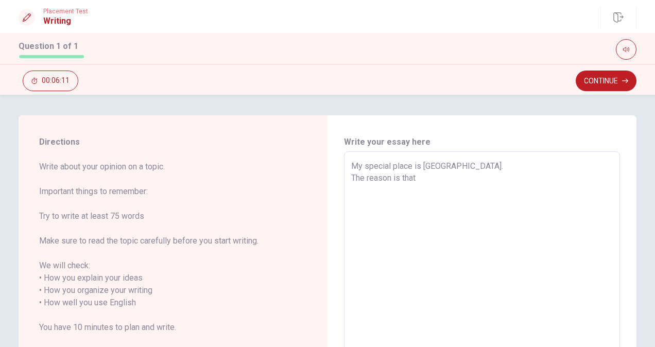
type textarea "x"
type textarea "My special place is [GEOGRAPHIC_DATA]. The reason is that I"
type textarea "x"
type textarea "My special place is [GEOGRAPHIC_DATA]. The reason is that I"
type textarea "x"
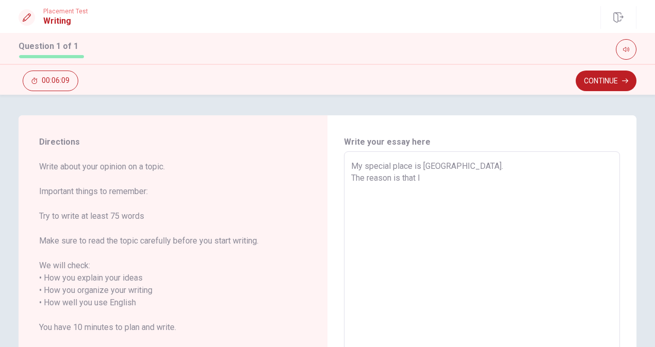
type textarea "My special place is [GEOGRAPHIC_DATA]. The reason is that I h"
type textarea "x"
type textarea "My special place is [GEOGRAPHIC_DATA]. The reason is that I ha"
type textarea "x"
type textarea "My special place is [GEOGRAPHIC_DATA]. The reason is that I hav"
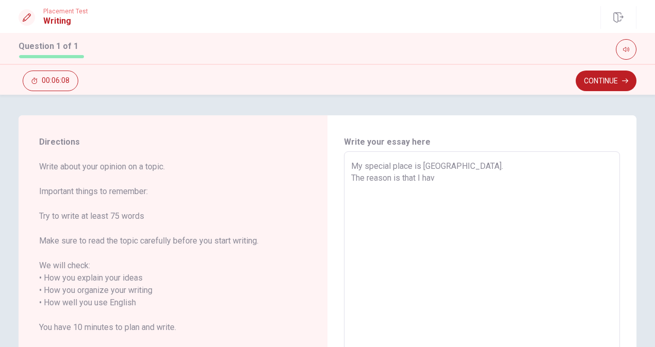
type textarea "x"
type textarea "My special place is [GEOGRAPHIC_DATA]. The reason is that I have"
type textarea "x"
type textarea "My special place is [GEOGRAPHIC_DATA]. The reason is that I have"
type textarea "x"
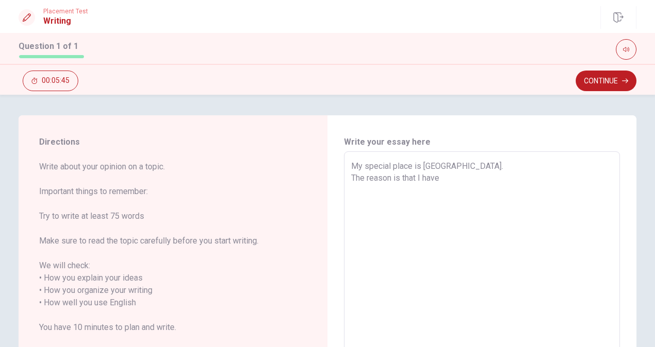
type textarea "My special place is [GEOGRAPHIC_DATA]. The reason is that I have l"
type textarea "x"
type textarea "My special place is [GEOGRAPHIC_DATA]. The reason is that I have lo"
type textarea "x"
type textarea "My special place is [GEOGRAPHIC_DATA]. The reason is that I have lov"
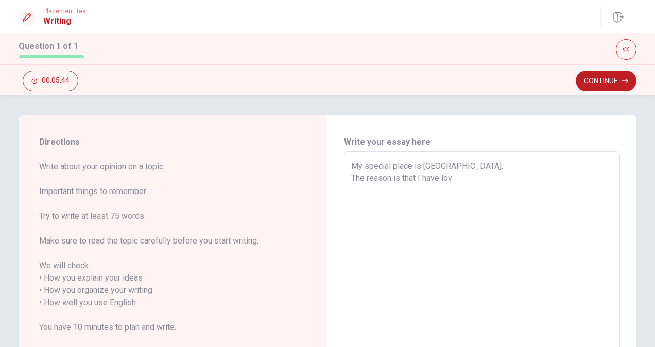
type textarea "x"
type textarea "My special place is [GEOGRAPHIC_DATA]. The reason is that I have love"
type textarea "x"
type textarea "My special place is [GEOGRAPHIC_DATA]. The reason is that I have loved"
type textarea "x"
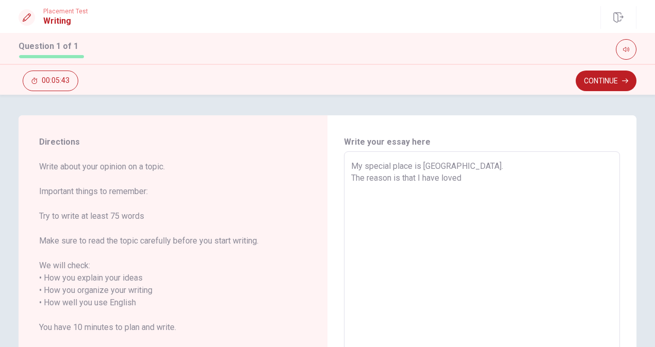
type textarea "My special place is [GEOGRAPHIC_DATA]. The reason is that I have loved"
type textarea "x"
type textarea "My special place is [GEOGRAPHIC_DATA]. The reason is that I have loved s"
type textarea "x"
type textarea "My special place is [GEOGRAPHIC_DATA]. The reason is that I have loved si"
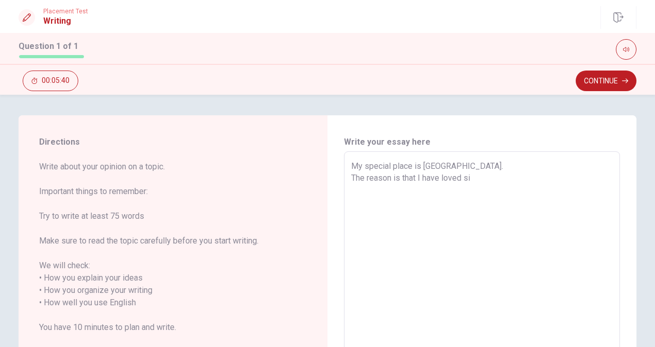
type textarea "x"
type textarea "My special place is [GEOGRAPHIC_DATA]. The reason is that I have loved sin"
type textarea "x"
type textarea "My special place is [GEOGRAPHIC_DATA]. The reason is that I have loved sinc"
type textarea "x"
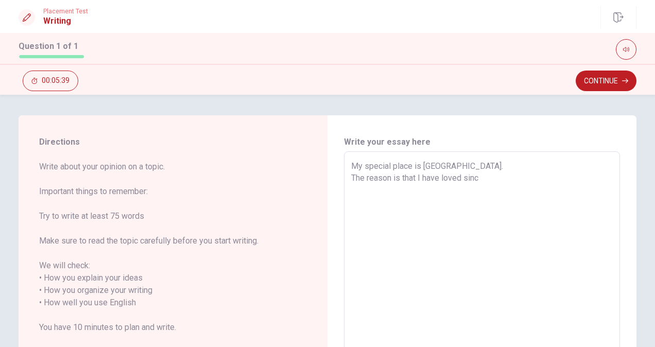
type textarea "My special place is [GEOGRAPHIC_DATA]. The reason is that I have loved since"
type textarea "x"
type textarea "My special place is [GEOGRAPHIC_DATA]. The reason is that I have loved sinced"
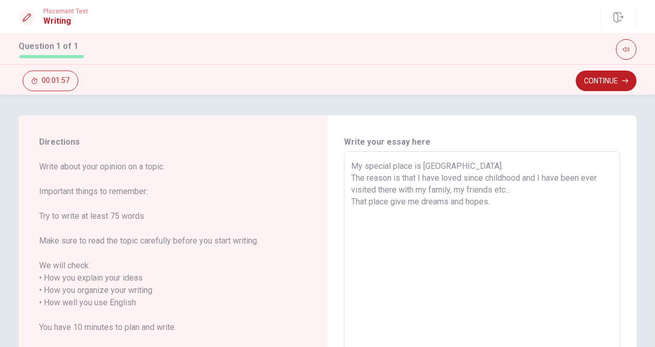
click at [515, 186] on textarea "My special place is [GEOGRAPHIC_DATA]. The reason is that I have loved since ch…" at bounding box center [482, 297] width 262 height 274
click at [504, 214] on textarea "My special place is [GEOGRAPHIC_DATA]. The reason is that I have loved since ch…" at bounding box center [482, 297] width 262 height 274
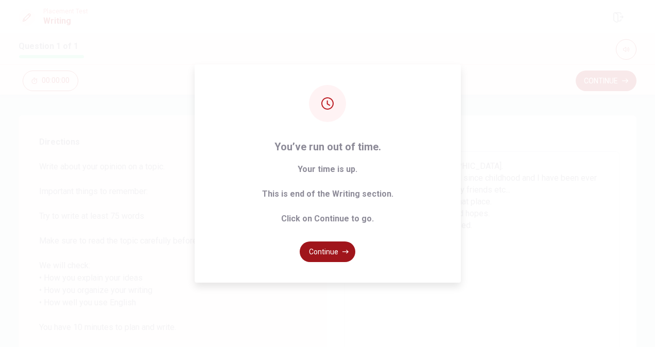
click at [330, 248] on button "Continue" at bounding box center [328, 252] width 56 height 21
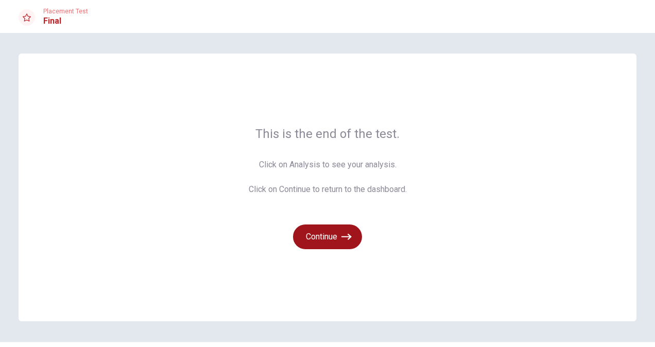
click at [337, 236] on button "Continue" at bounding box center [327, 237] width 69 height 25
